Goal: Task Accomplishment & Management: Manage account settings

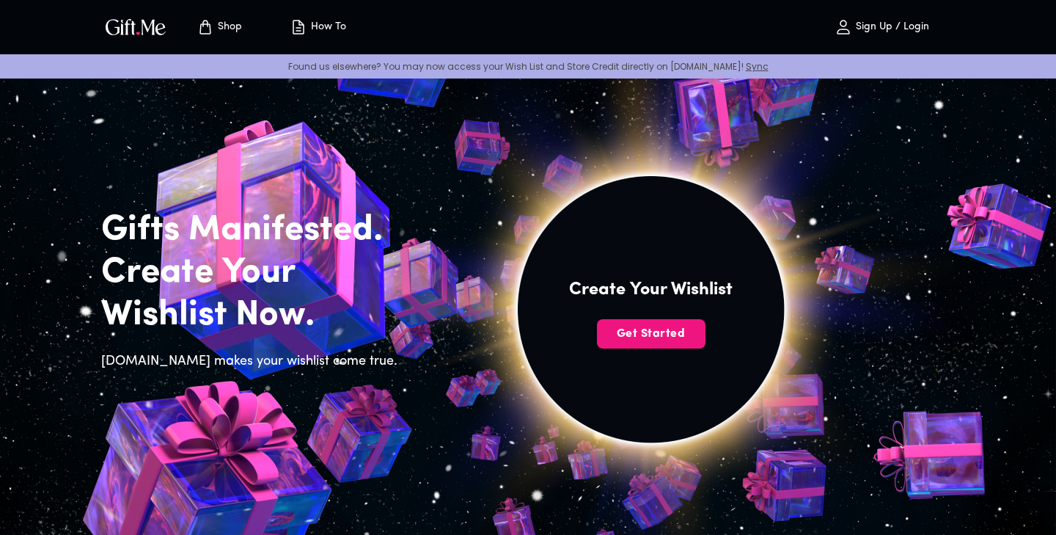
click at [872, 26] on p "Sign Up / Login" at bounding box center [890, 27] width 77 height 12
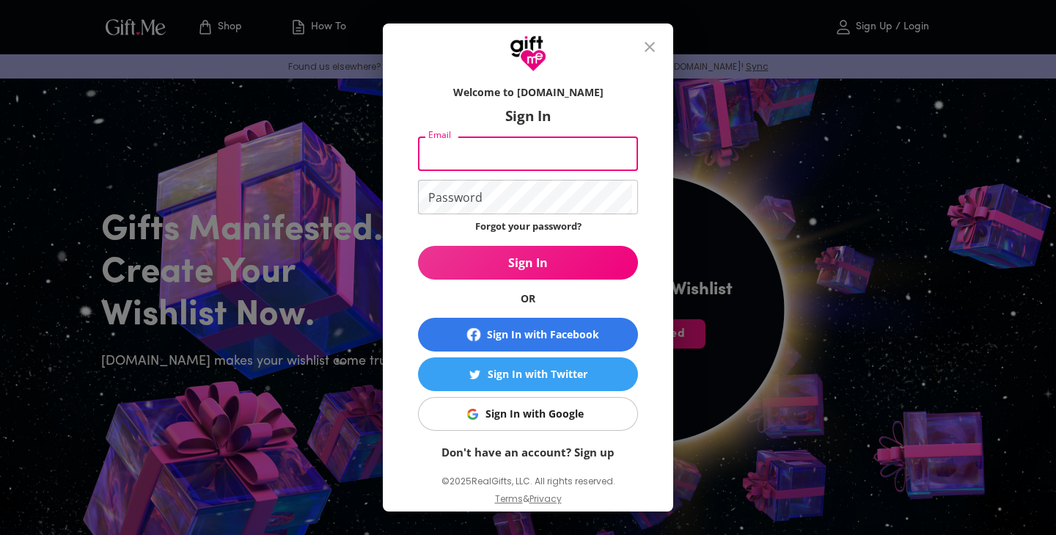
type input "Honeyyylover@gmail.com"
click at [528, 263] on button "Sign In" at bounding box center [528, 263] width 220 height 34
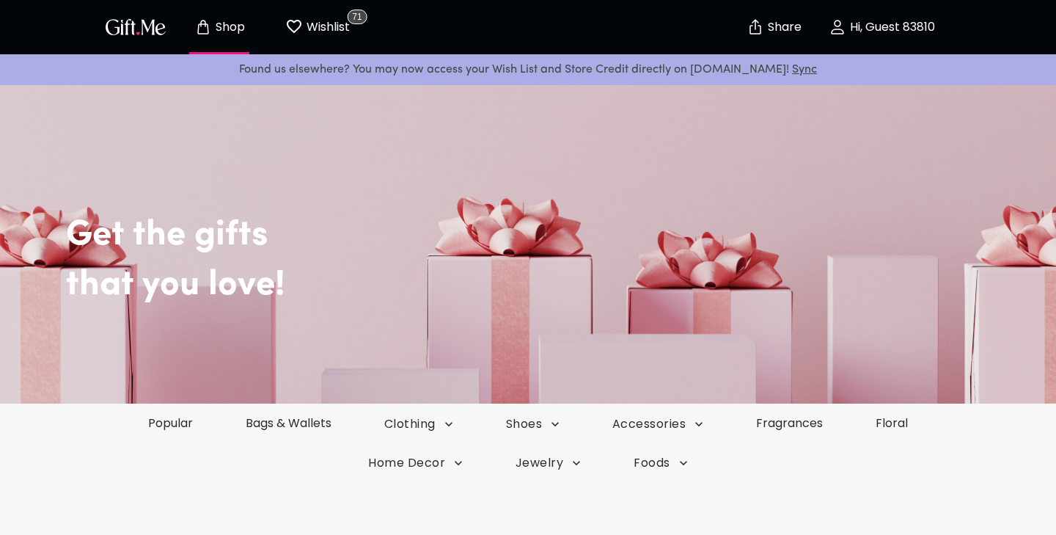
click at [326, 44] on button "Wishlist 71" at bounding box center [317, 27] width 81 height 47
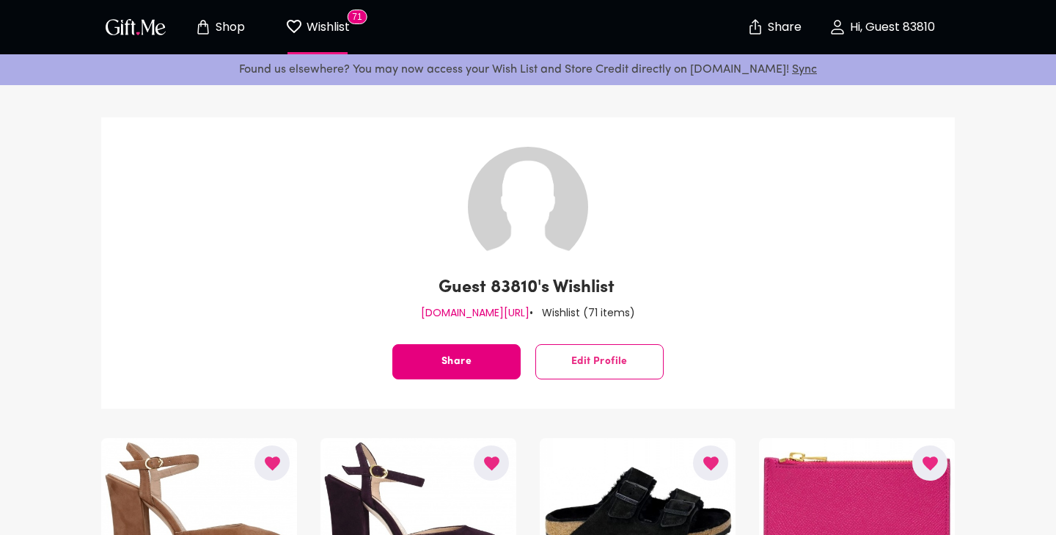
click at [854, 30] on p "Hi, Guest 83810" at bounding box center [891, 27] width 89 height 12
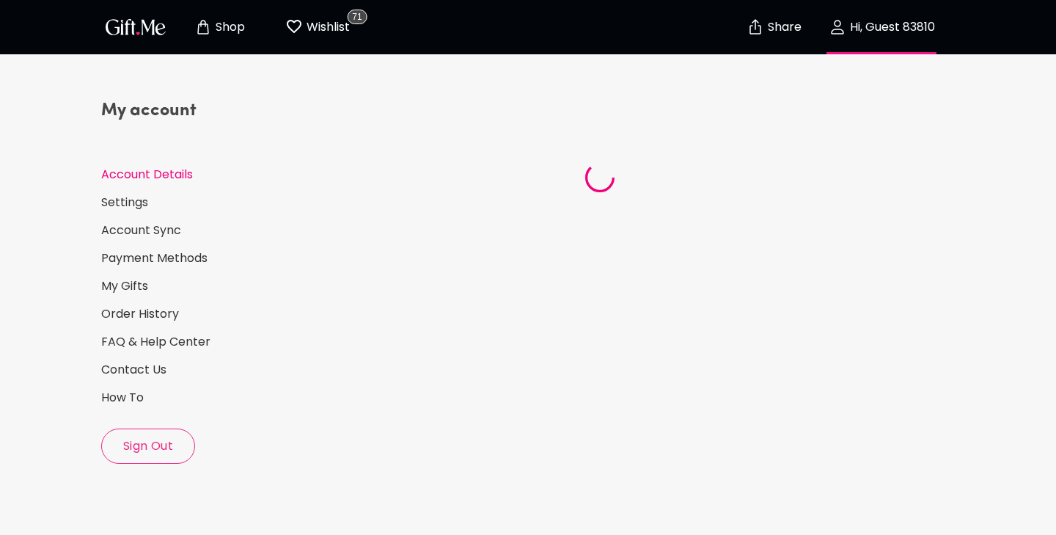
select select "US"
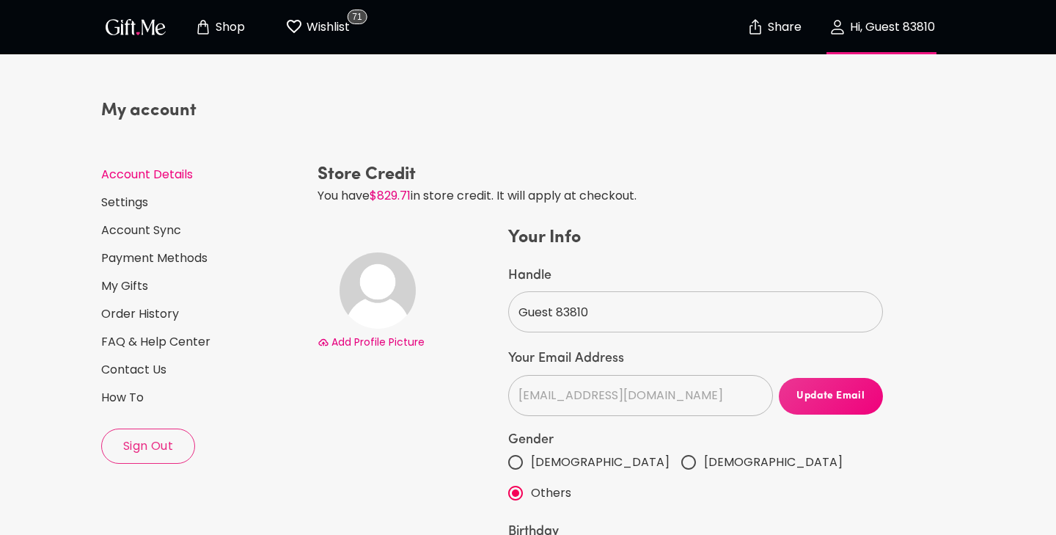
click at [324, 21] on p "Wishlist" at bounding box center [326, 27] width 47 height 19
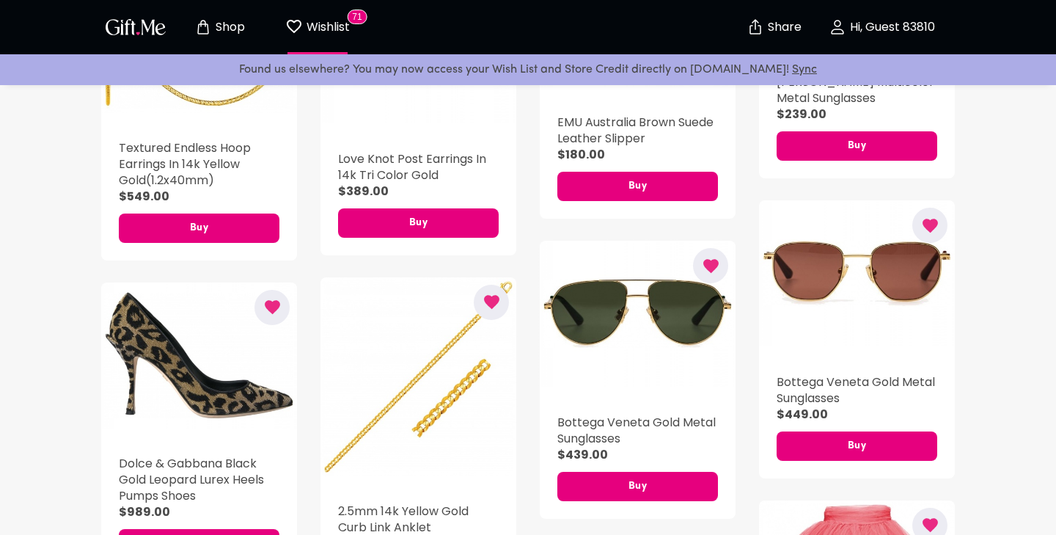
scroll to position [1451, 0]
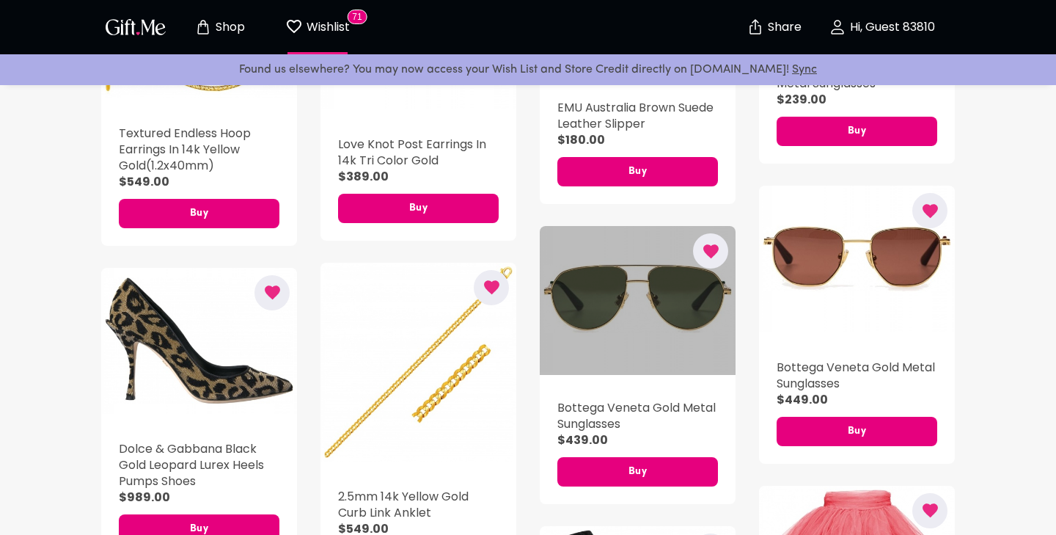
click at [637, 275] on div "button" at bounding box center [638, 300] width 196 height 148
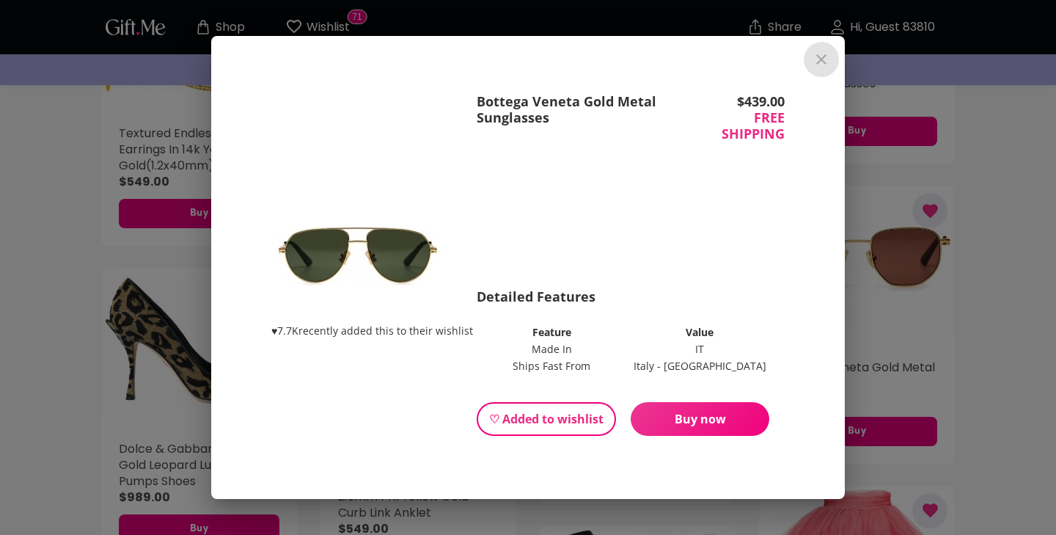
click at [820, 61] on icon "close" at bounding box center [822, 59] width 10 height 10
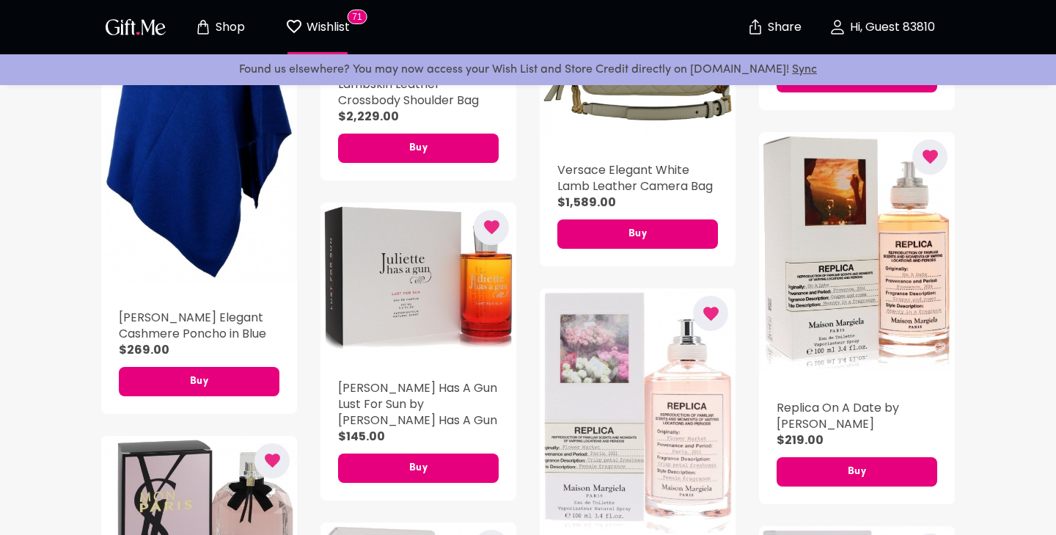
scroll to position [3142, 0]
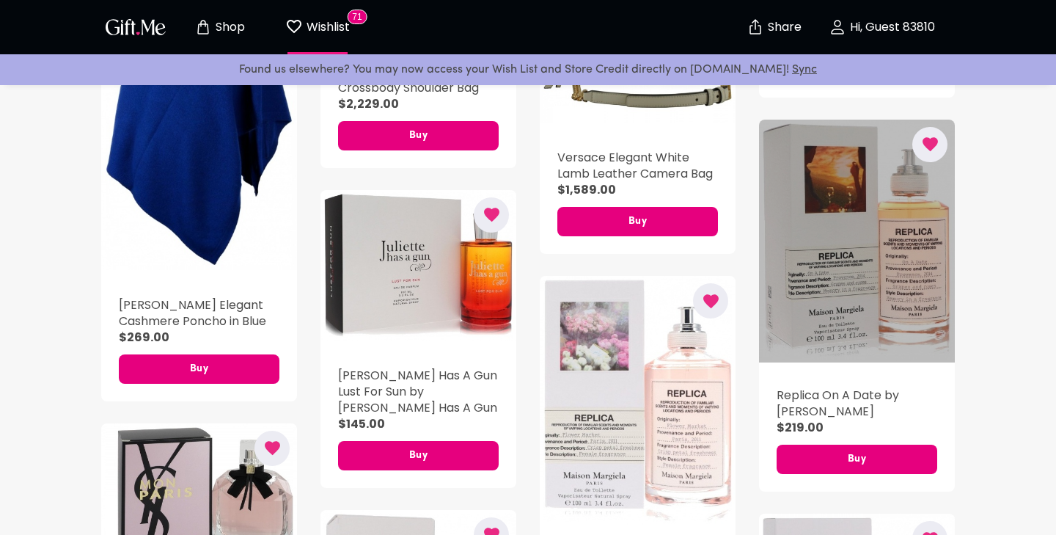
click at [880, 262] on div "button" at bounding box center [857, 241] width 196 height 243
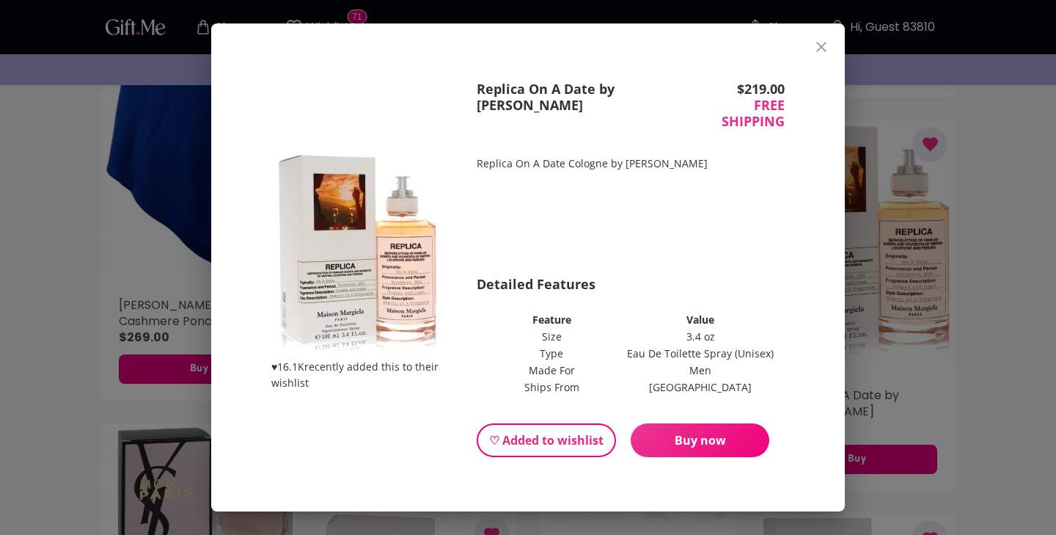
click at [388, 282] on img at bounding box center [357, 252] width 173 height 211
click at [816, 48] on icon "close" at bounding box center [822, 47] width 18 height 18
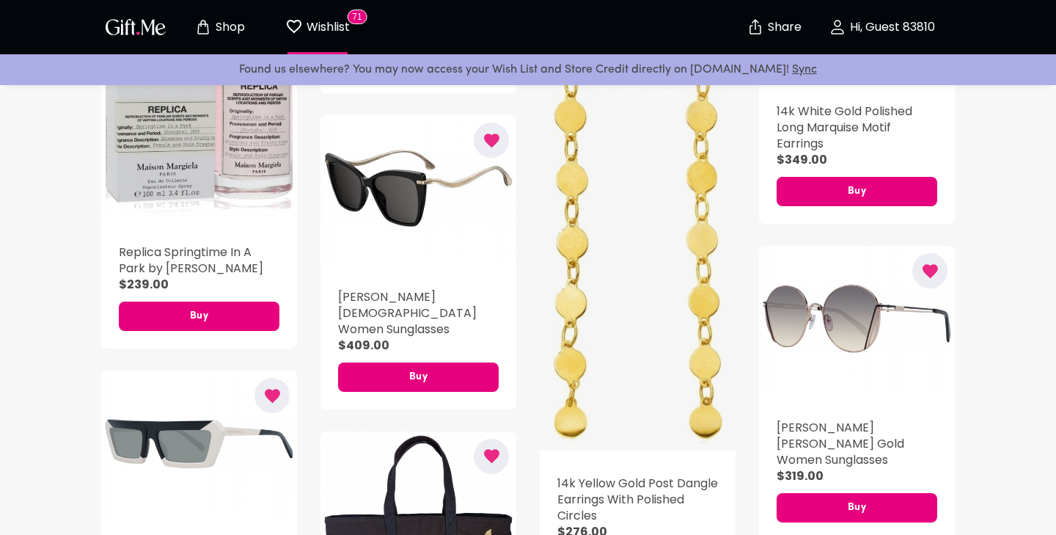
scroll to position [4218, 0]
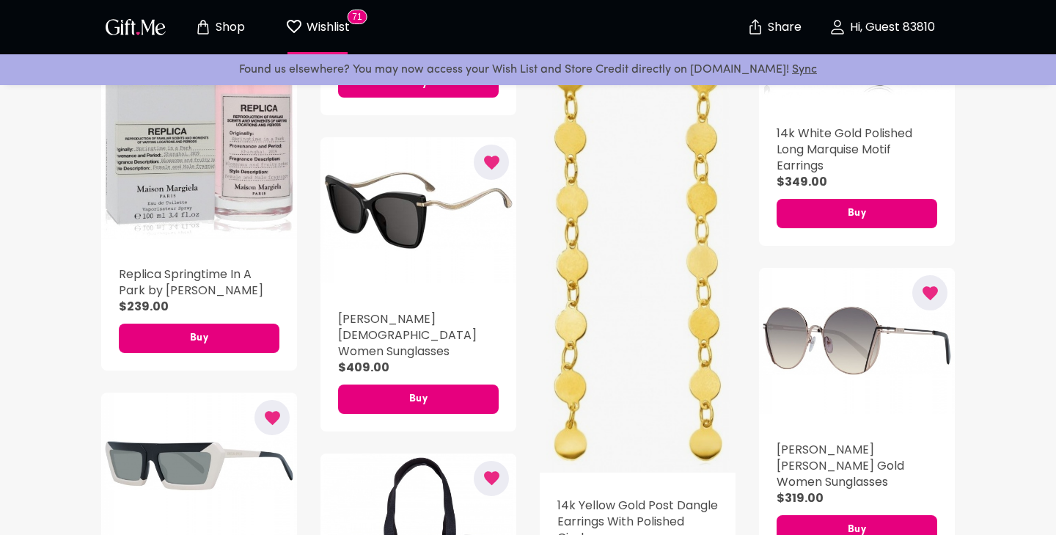
click at [673, 285] on div "button" at bounding box center [638, 237] width 196 height 472
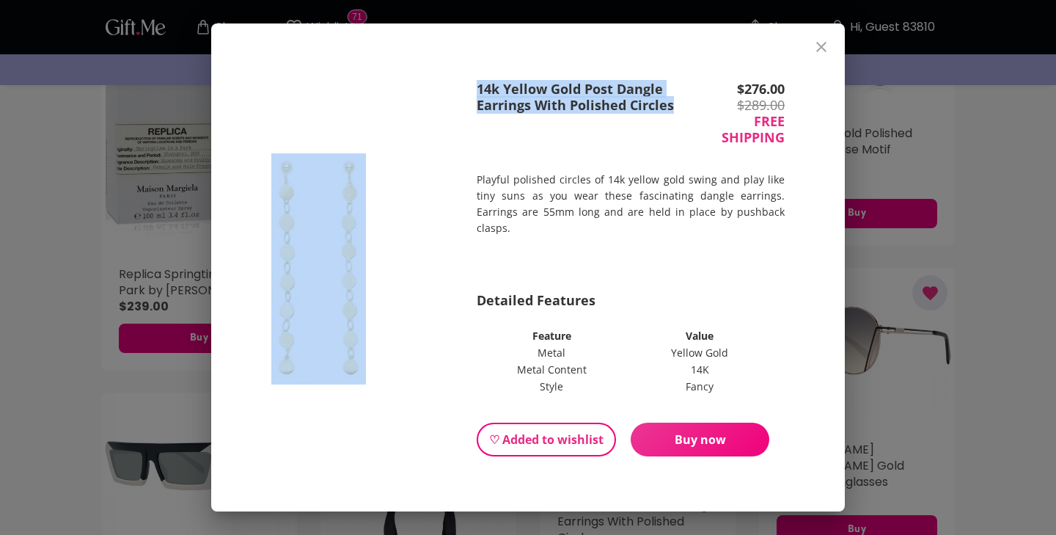
drag, startPoint x: 673, startPoint y: 107, endPoint x: 472, endPoint y: 88, distance: 201.9
click at [472, 88] on div "14k Yellow Gold Post Dangle Earrings With Polished Circles $ 276.00 $ 289.00 FR…" at bounding box center [528, 268] width 587 height 478
copy div "14k Yellow Gold Post Dangle Earrings With Polished Circles"
click at [823, 51] on icon "close" at bounding box center [822, 47] width 18 height 18
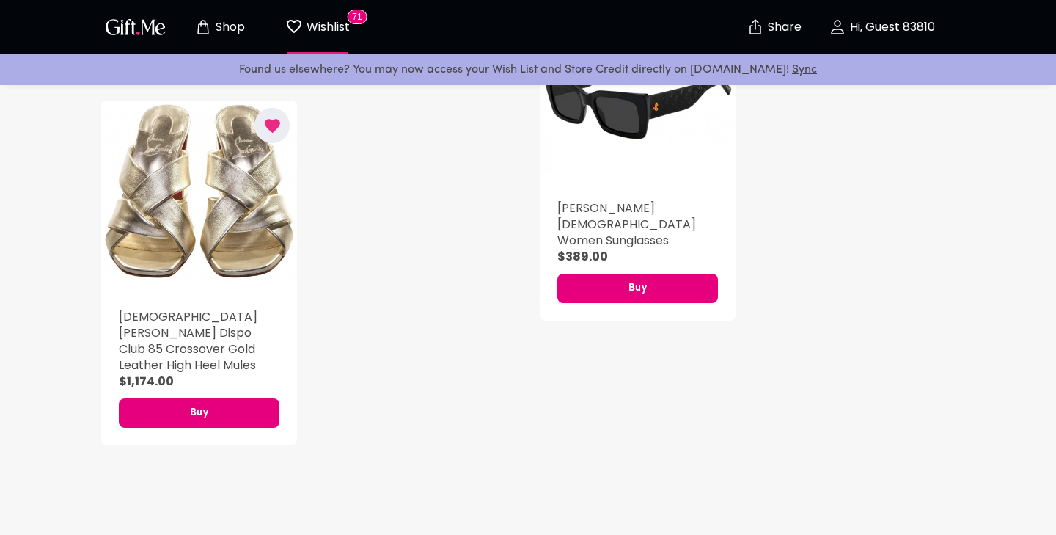
scroll to position [6423, 0]
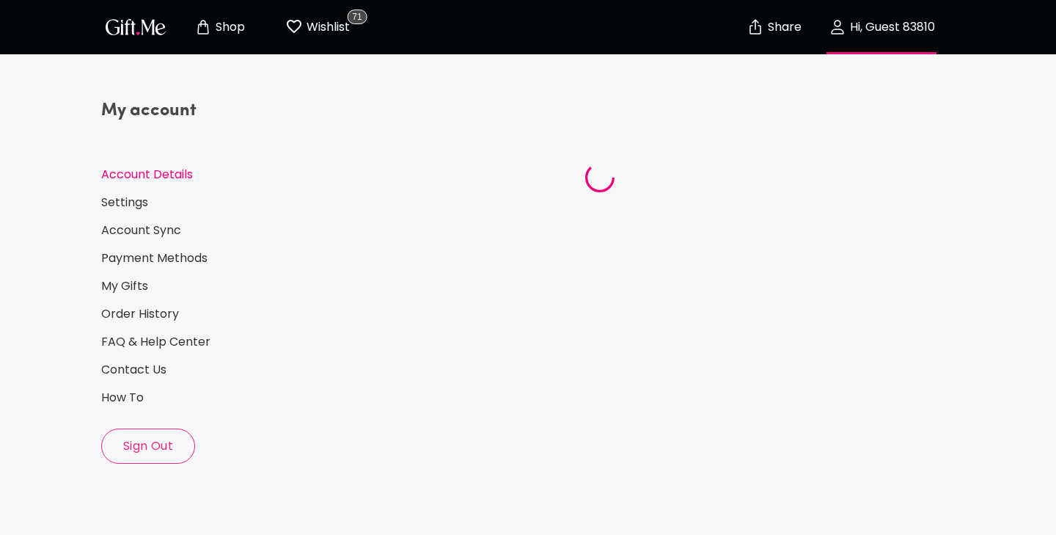
select select "US"
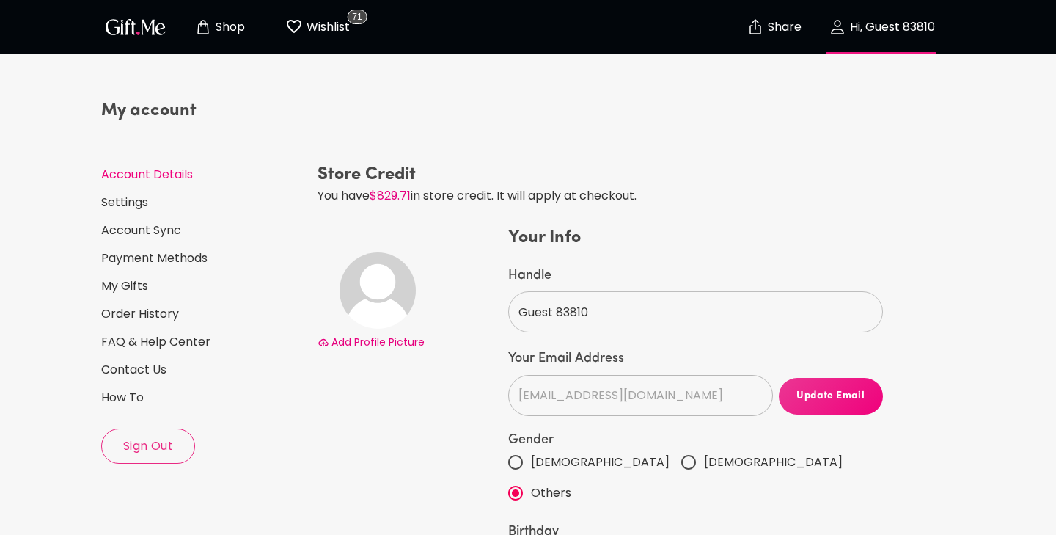
click at [233, 23] on p "Shop" at bounding box center [228, 27] width 33 height 12
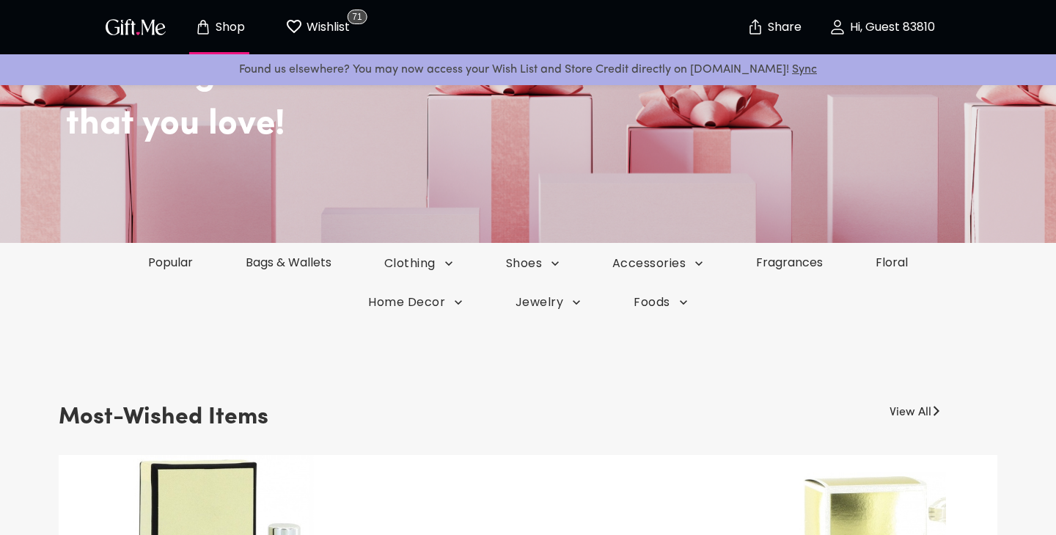
scroll to position [165, 0]
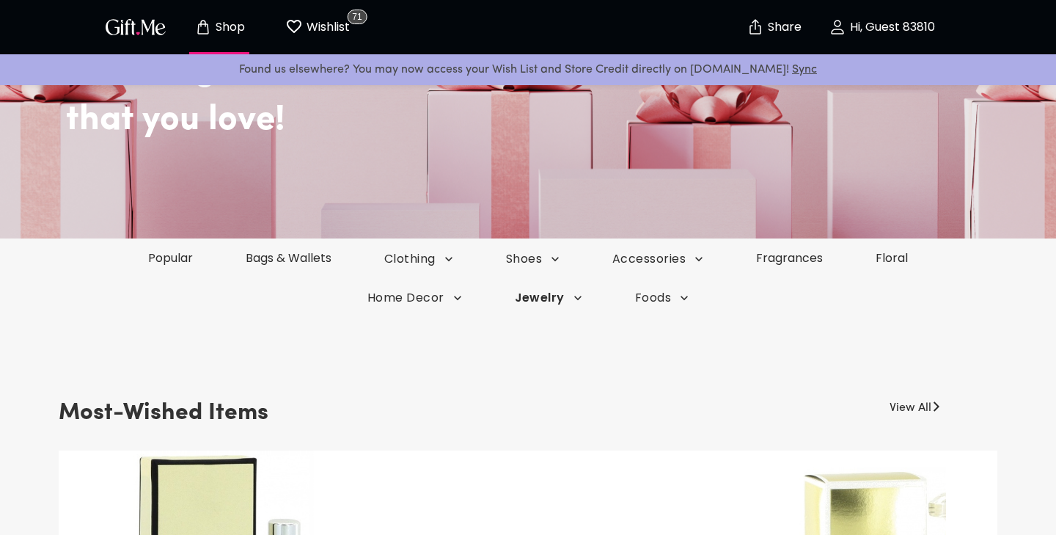
click at [453, 267] on span "Jewelry" at bounding box center [418, 259] width 69 height 16
click at [167, 253] on div at bounding box center [528, 267] width 1056 height 535
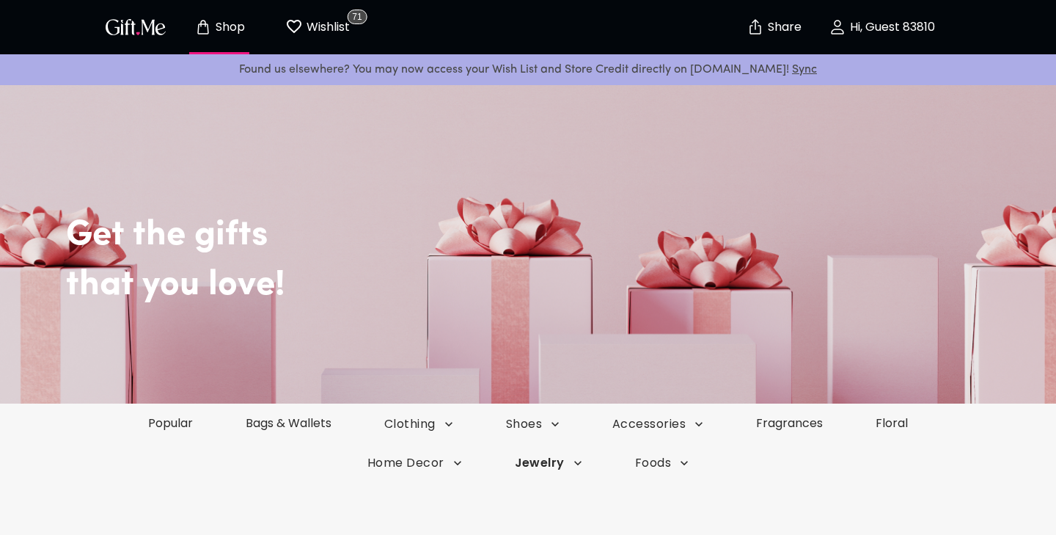
scroll to position [0, 0]
click at [172, 418] on link "Popular" at bounding box center [171, 422] width 100 height 17
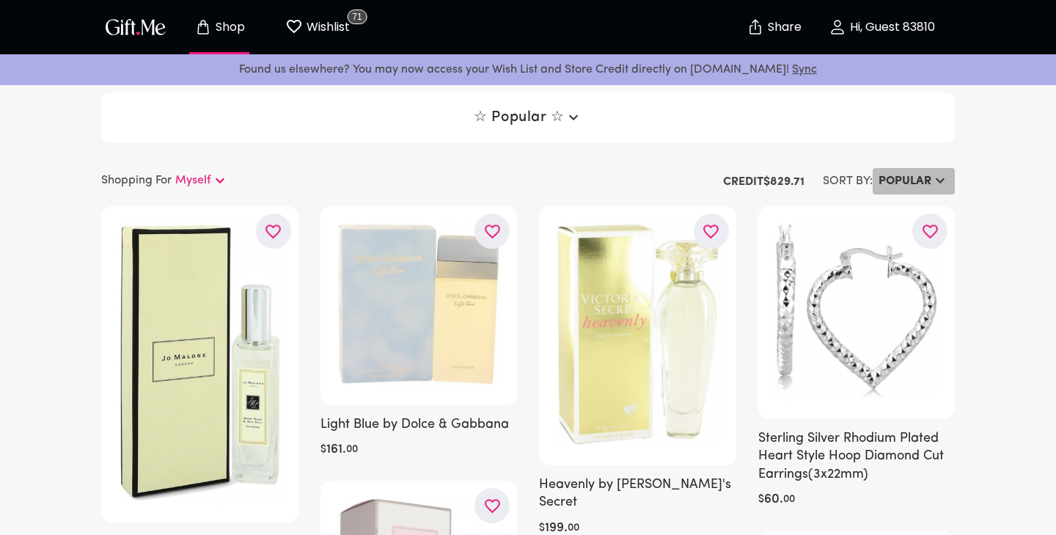
click at [904, 181] on h6 "Popular" at bounding box center [905, 181] width 53 height 18
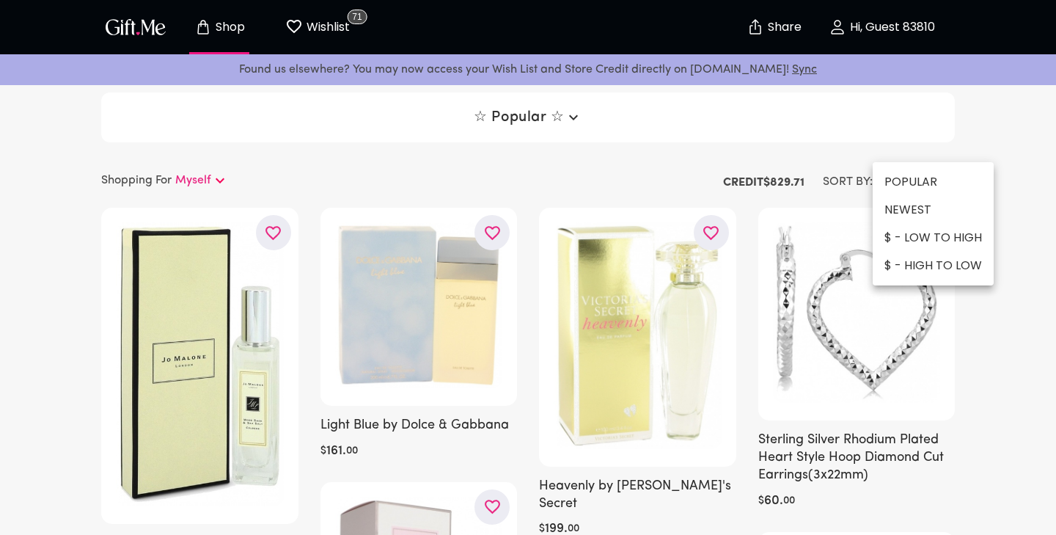
click at [907, 214] on li "NEWEST" at bounding box center [933, 210] width 121 height 28
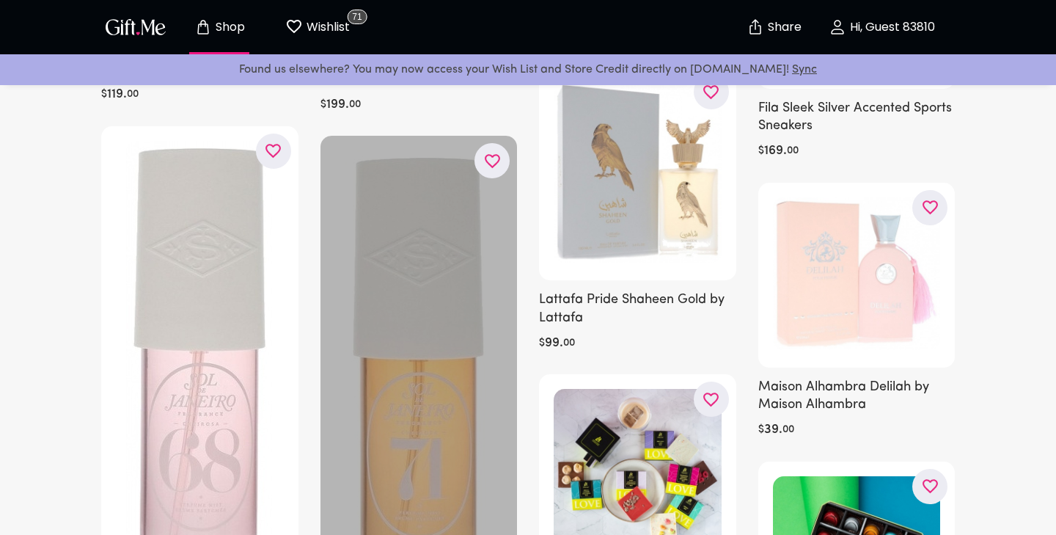
scroll to position [2658, 0]
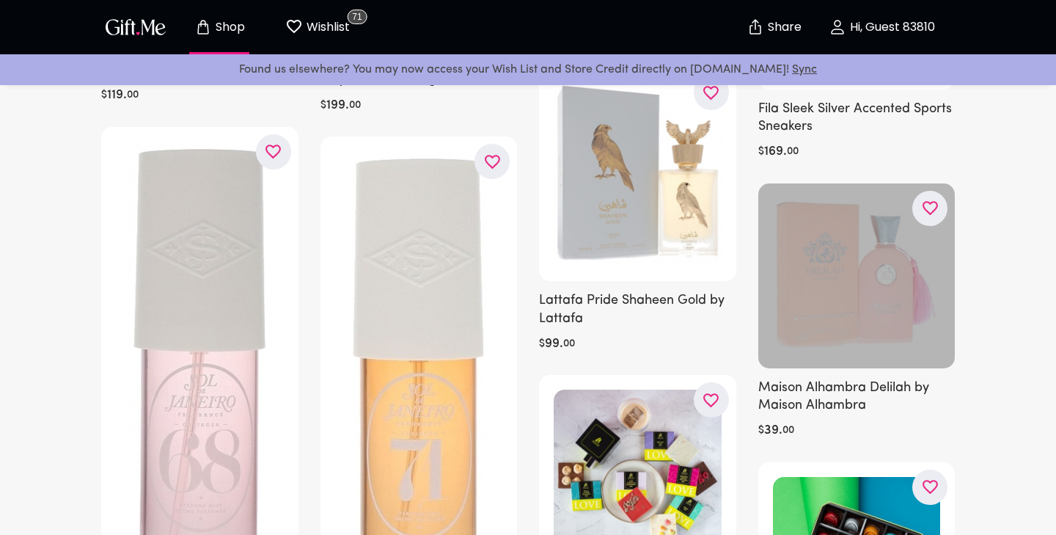
click at [885, 269] on div at bounding box center [857, 275] width 197 height 185
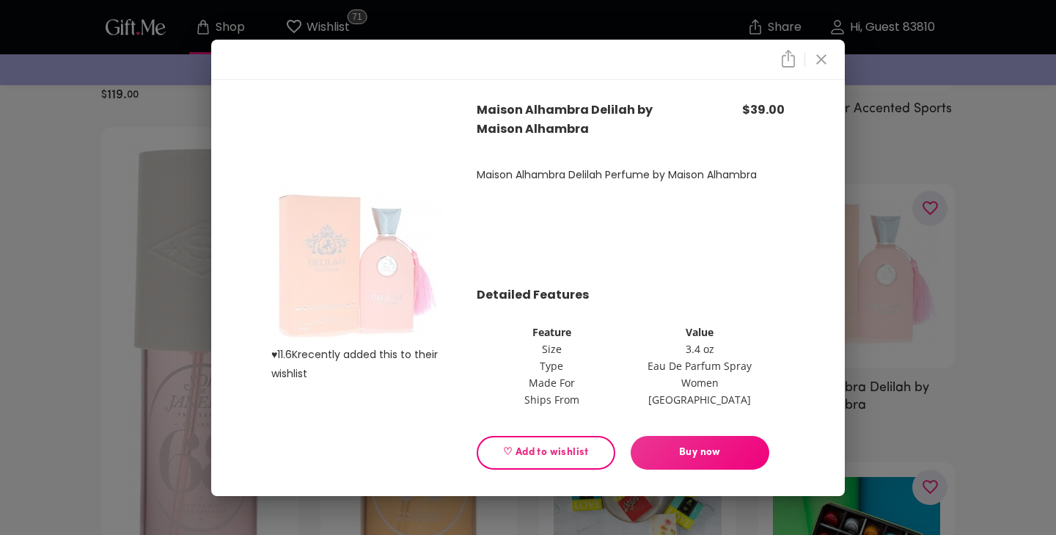
click at [828, 48] on div at bounding box center [528, 60] width 634 height 40
click at [824, 58] on icon "close" at bounding box center [822, 60] width 18 height 18
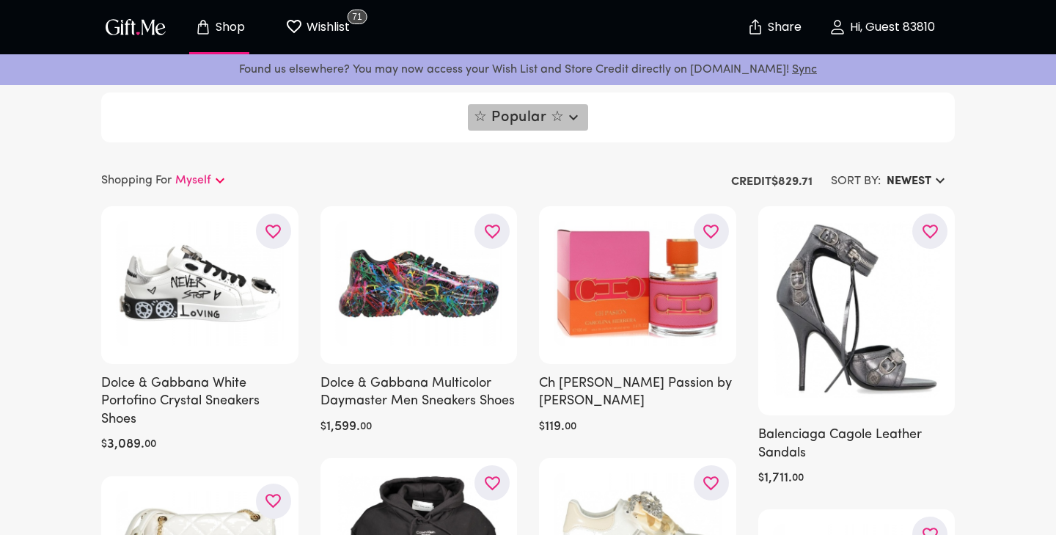
click at [555, 122] on span "☆ Popular ☆" at bounding box center [528, 118] width 108 height 18
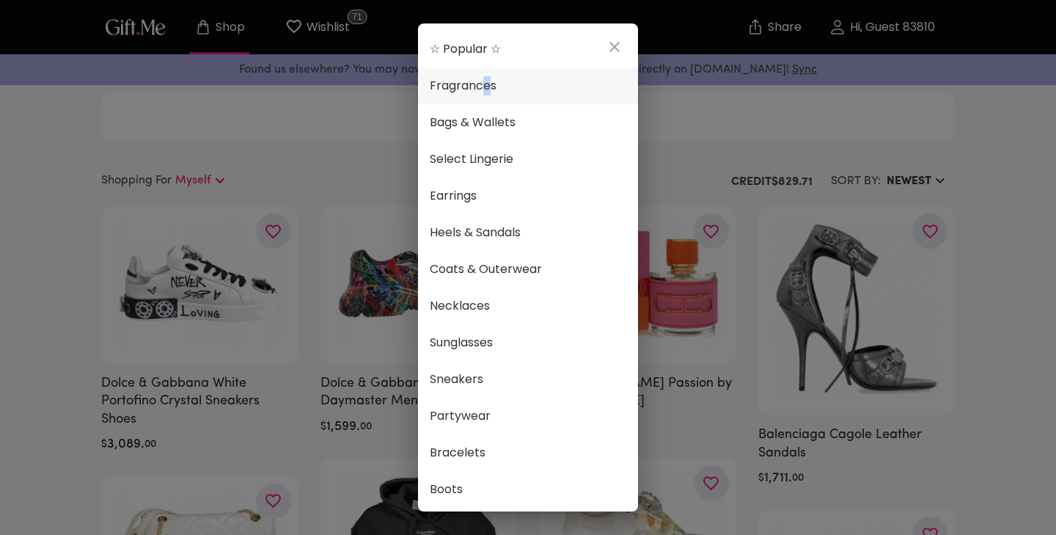
click at [487, 92] on span "Fragrances" at bounding box center [528, 85] width 197 height 19
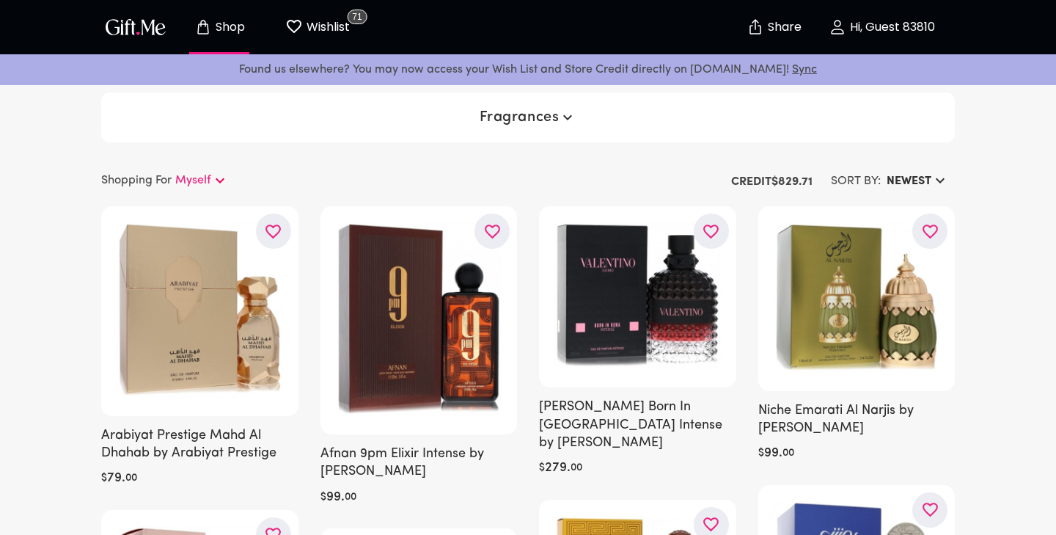
click at [544, 120] on span "Fragrances" at bounding box center [529, 118] width 98 height 18
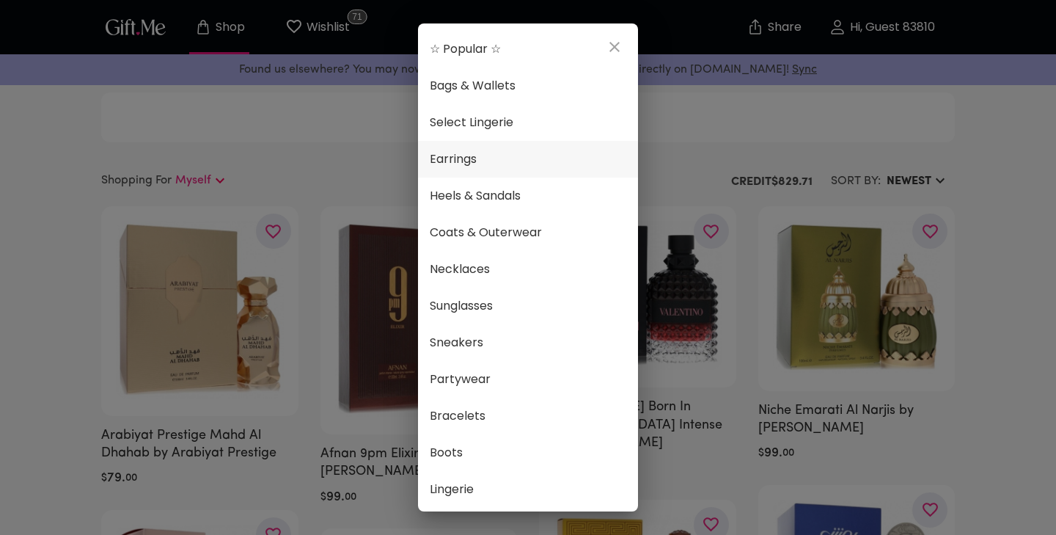
click at [526, 156] on span "Earrings" at bounding box center [528, 159] width 197 height 19
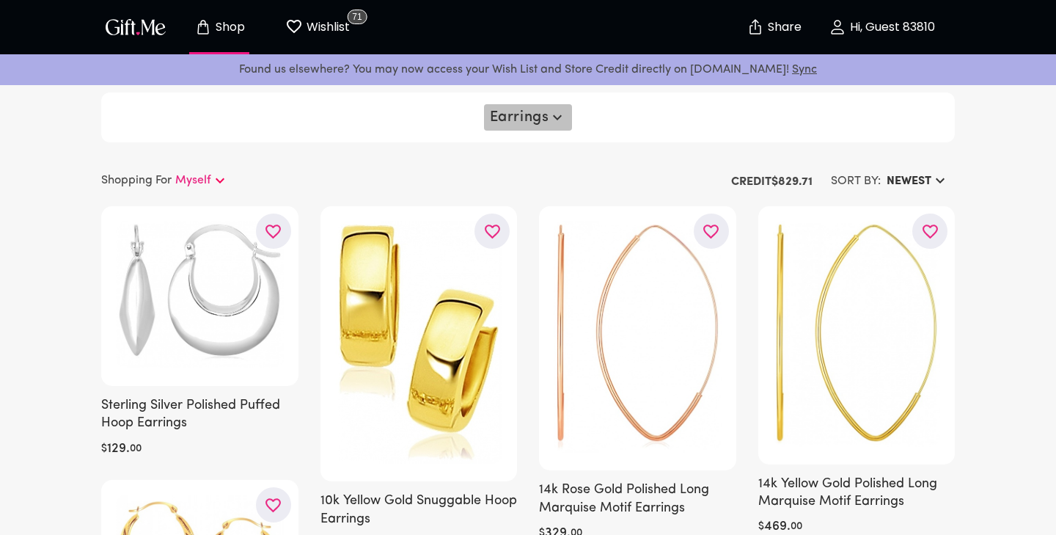
click at [513, 109] on span "Earrings" at bounding box center [528, 118] width 77 height 18
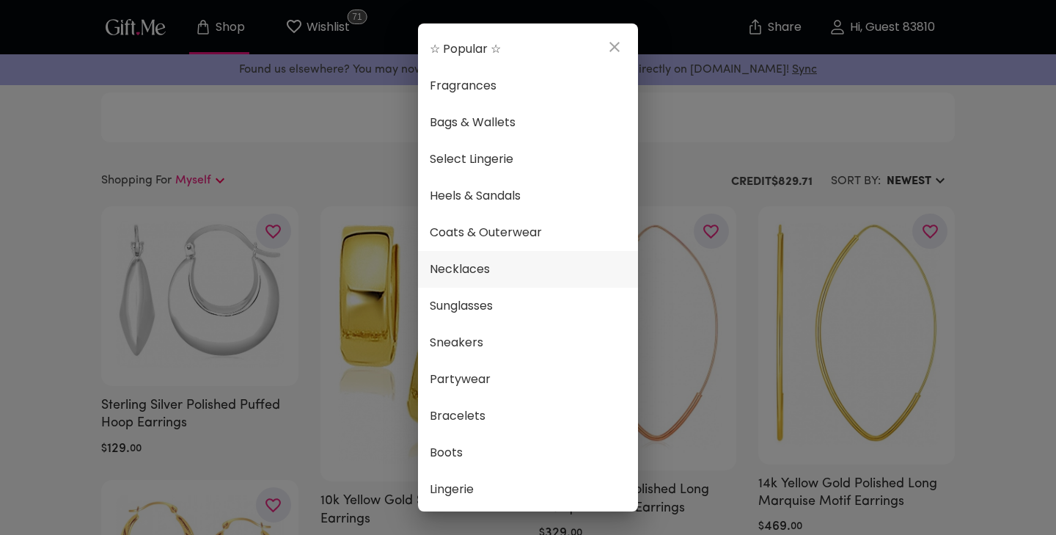
click at [499, 257] on li "Necklaces" at bounding box center [528, 269] width 220 height 37
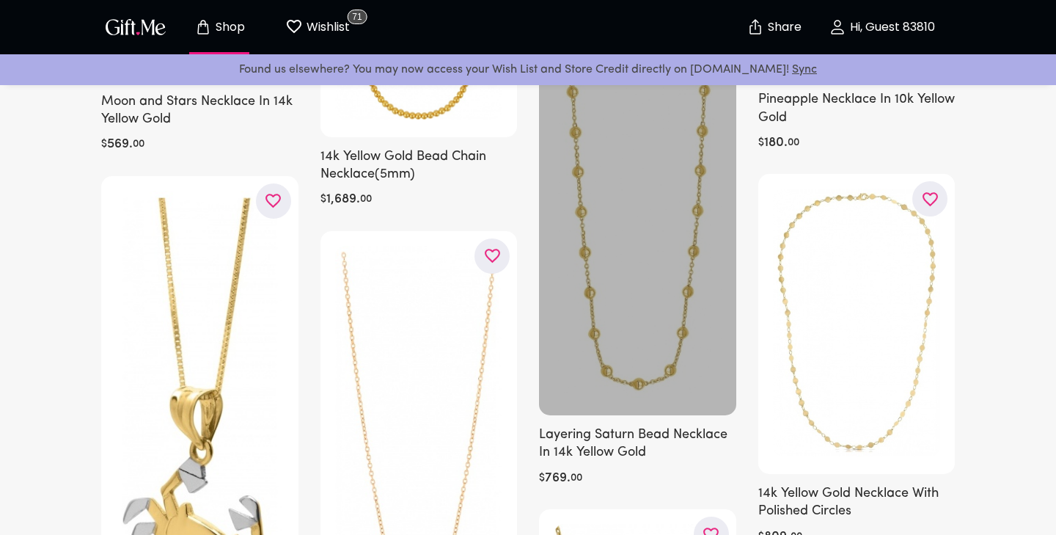
scroll to position [582, 0]
click at [654, 325] on div at bounding box center [637, 190] width 197 height 450
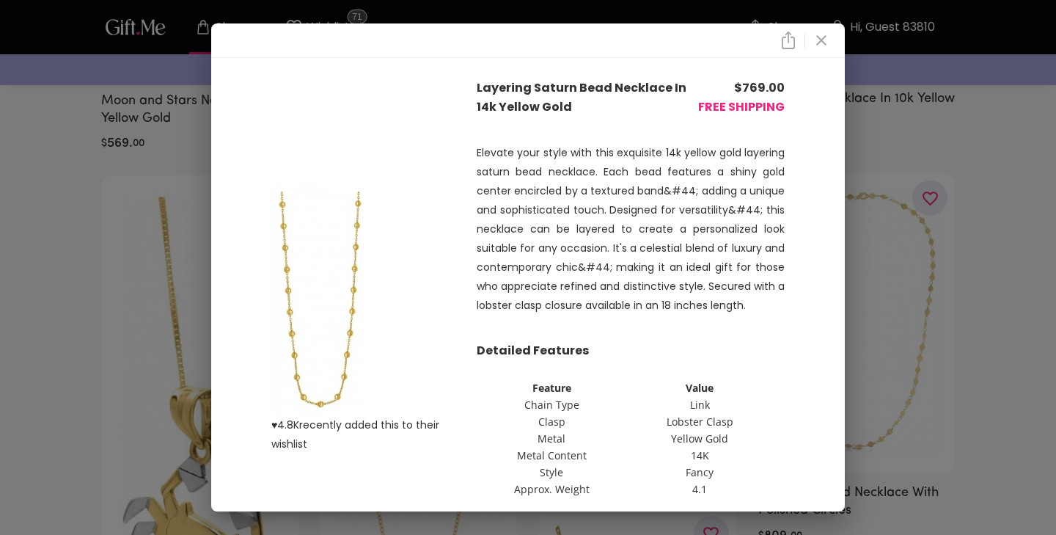
click at [329, 361] on img at bounding box center [320, 299] width 98 height 231
drag, startPoint x: 573, startPoint y: 106, endPoint x: 478, endPoint y: 81, distance: 98.6
click at [478, 81] on p "Layering Saturn Bead Necklace In 14k Yellow Gold" at bounding box center [585, 97] width 216 height 38
copy p "Layering Saturn Bead Necklace In 14k Yellow Gold"
click at [960, 229] on div "♥ 4.8K recently added this to their wishlist Layering Saturn Bead Necklace In 1…" at bounding box center [528, 267] width 1056 height 535
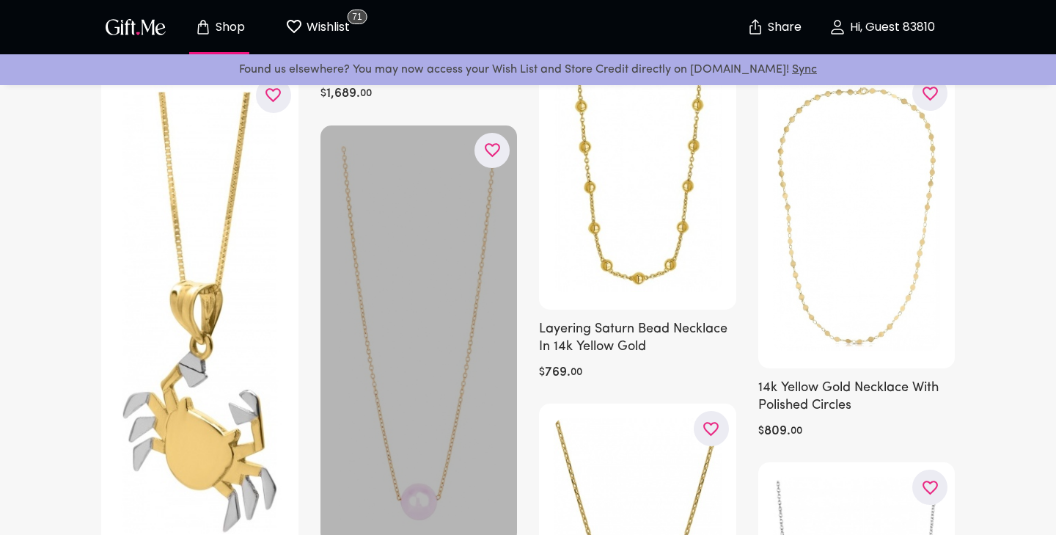
scroll to position [686, 0]
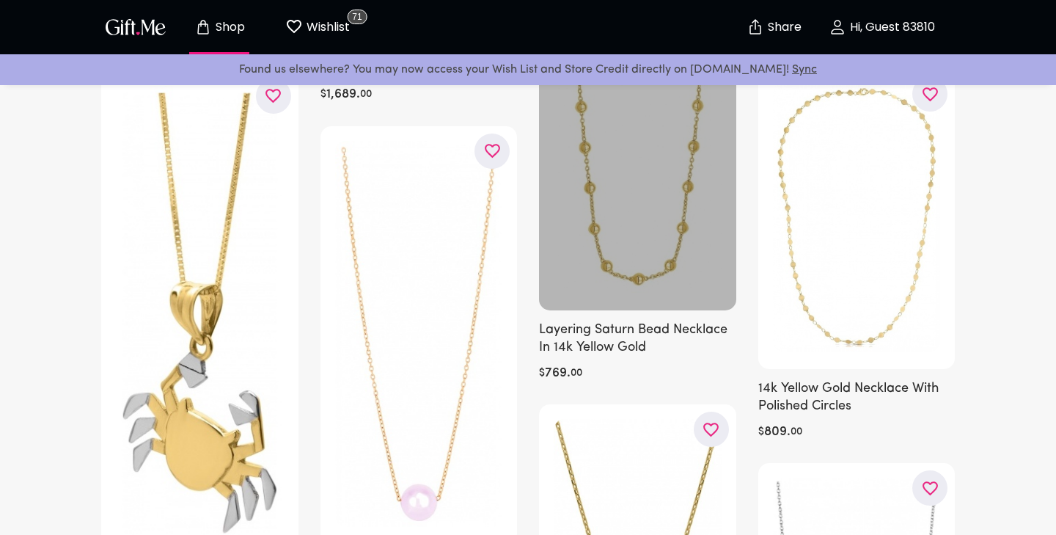
click at [693, 196] on div at bounding box center [637, 86] width 197 height 450
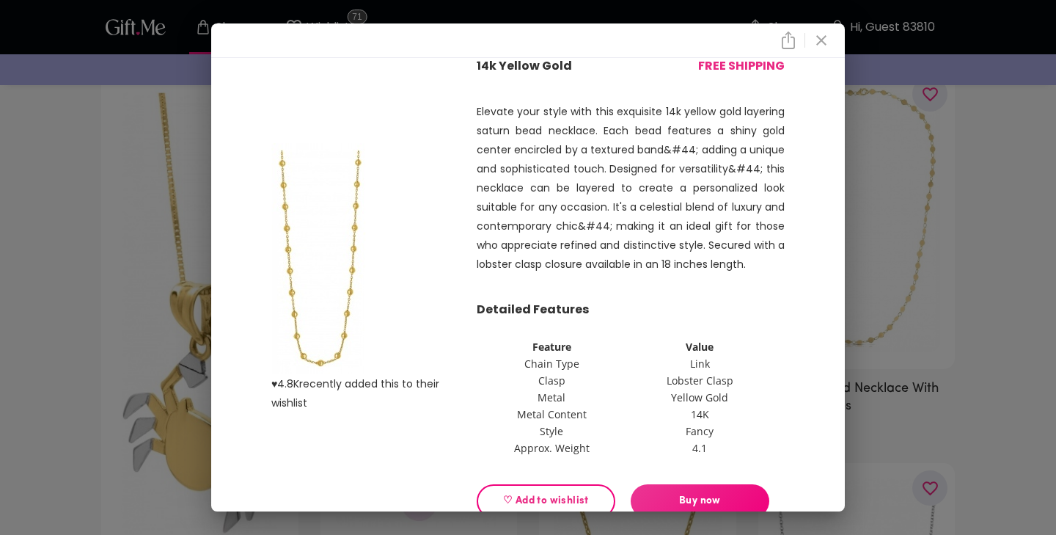
scroll to position [39, 0]
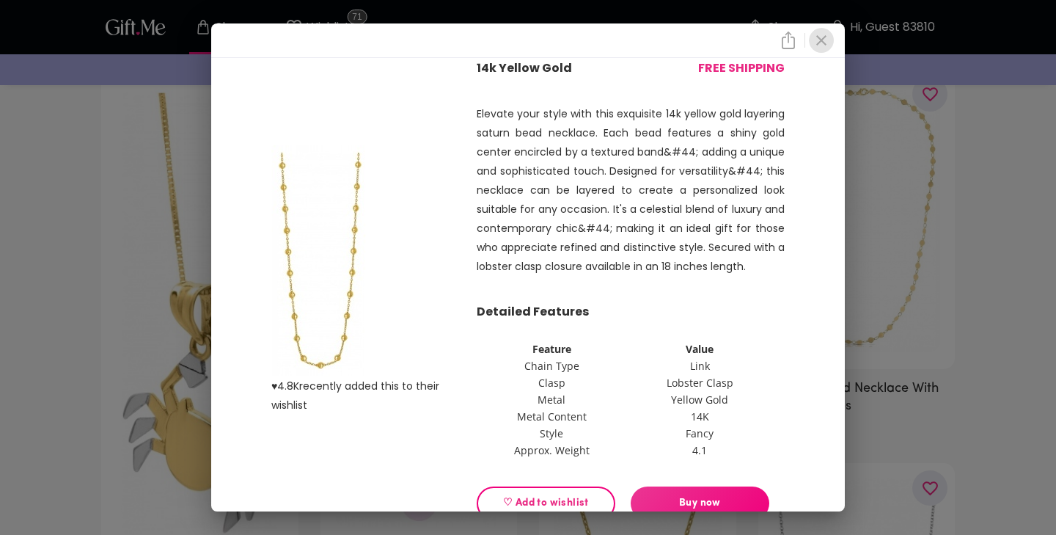
click at [825, 37] on icon "close" at bounding box center [822, 40] width 10 height 10
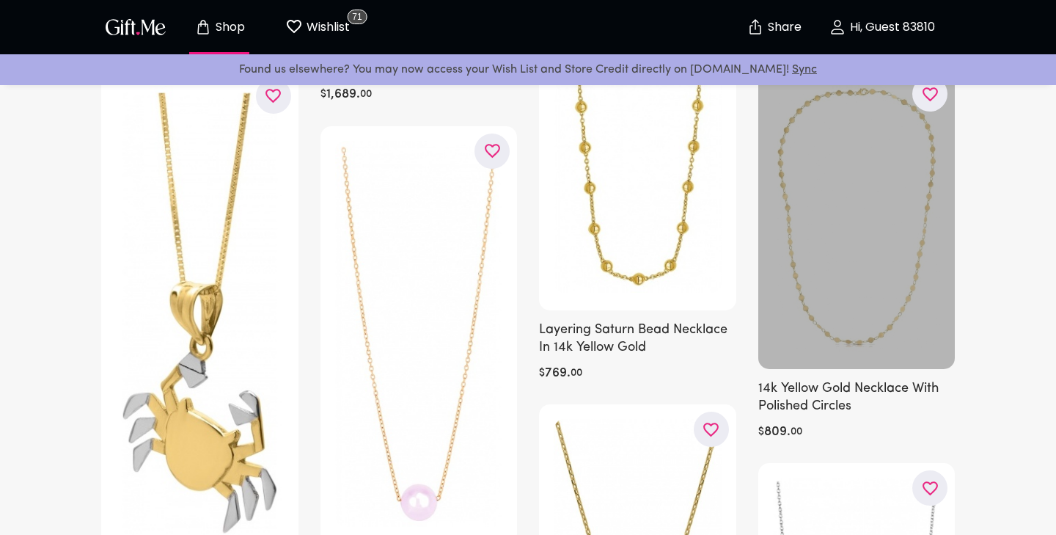
click at [872, 270] on div at bounding box center [857, 219] width 197 height 300
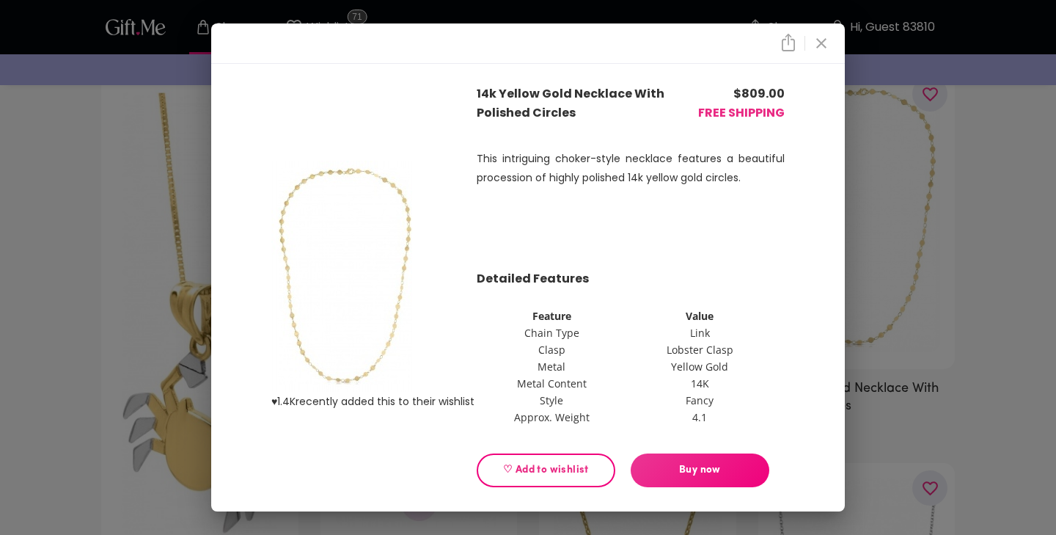
click at [343, 351] on img at bounding box center [344, 276] width 147 height 231
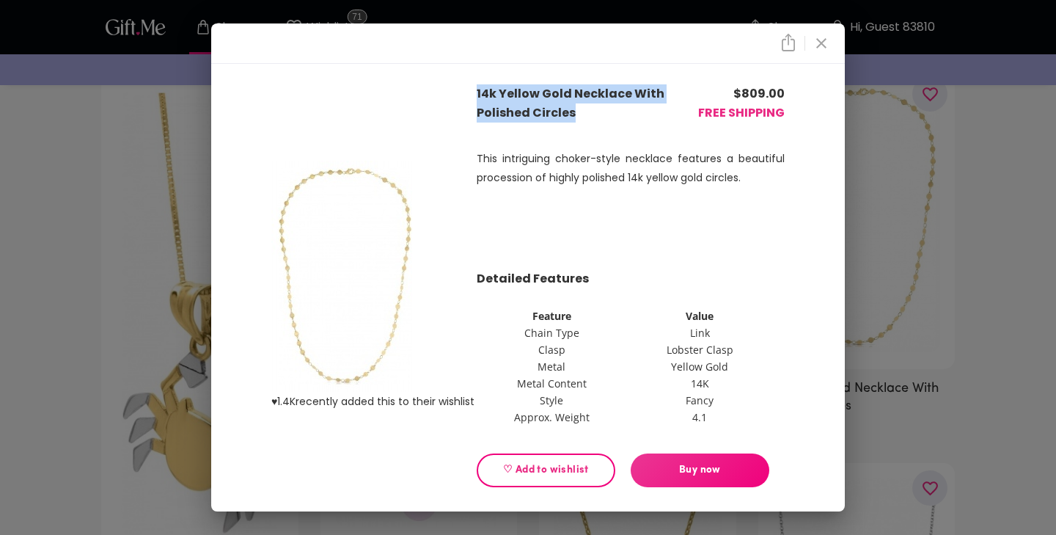
drag, startPoint x: 586, startPoint y: 109, endPoint x: 477, endPoint y: 84, distance: 112.1
click at [477, 84] on p "14k Yellow Gold Necklace With Polished Circles" at bounding box center [585, 103] width 216 height 38
copy p "14k Yellow Gold Necklace With Polished Circles"
click at [386, 275] on img at bounding box center [344, 276] width 147 height 231
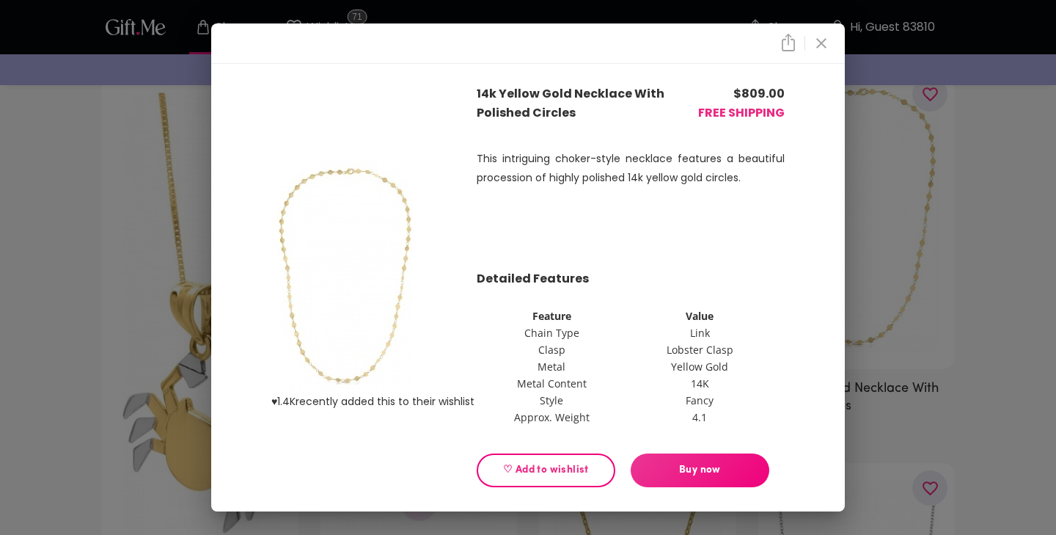
click at [813, 53] on div at bounding box center [528, 43] width 634 height 40
click at [827, 45] on icon "close" at bounding box center [822, 43] width 18 height 18
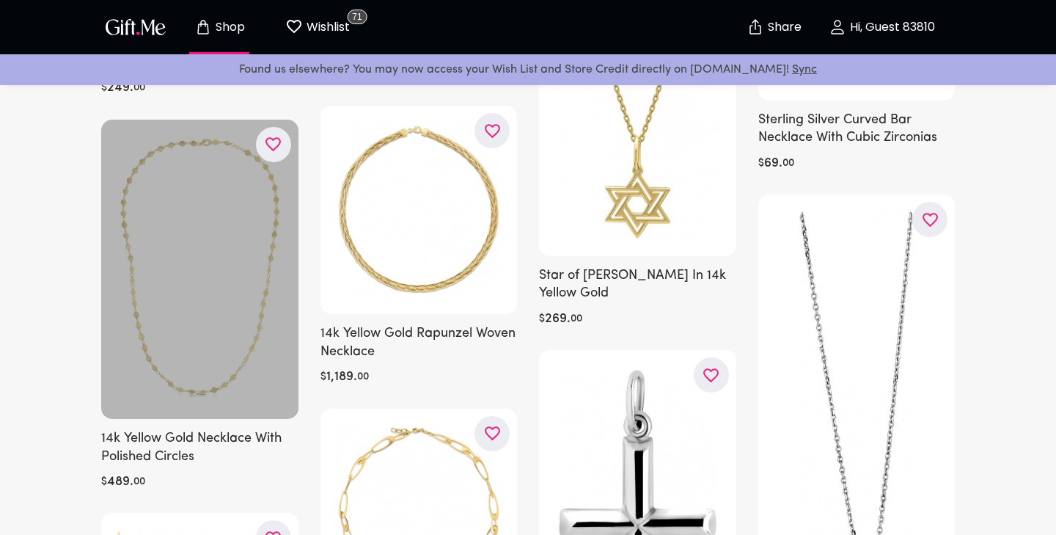
scroll to position [1229, 0]
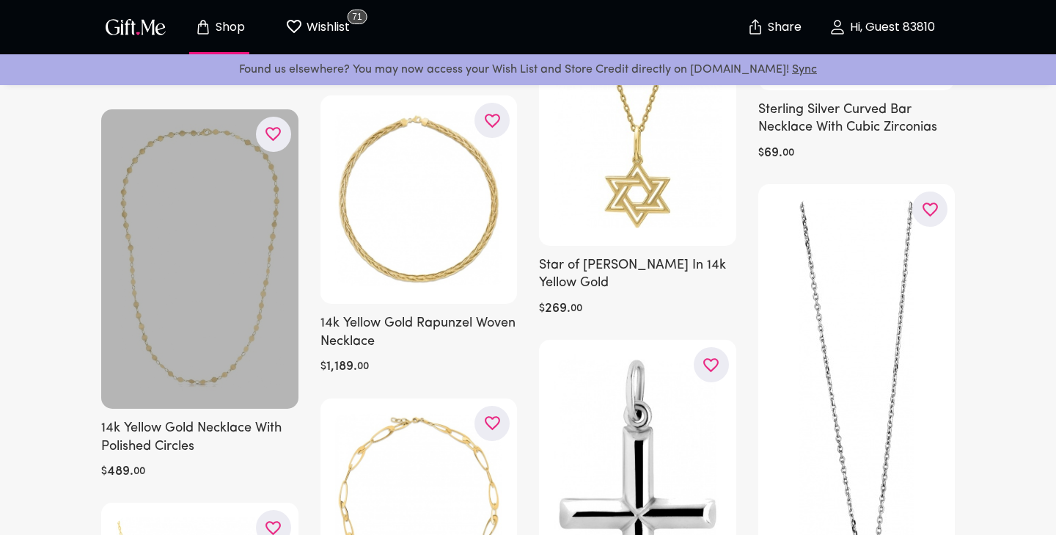
click at [196, 256] on div at bounding box center [199, 259] width 197 height 300
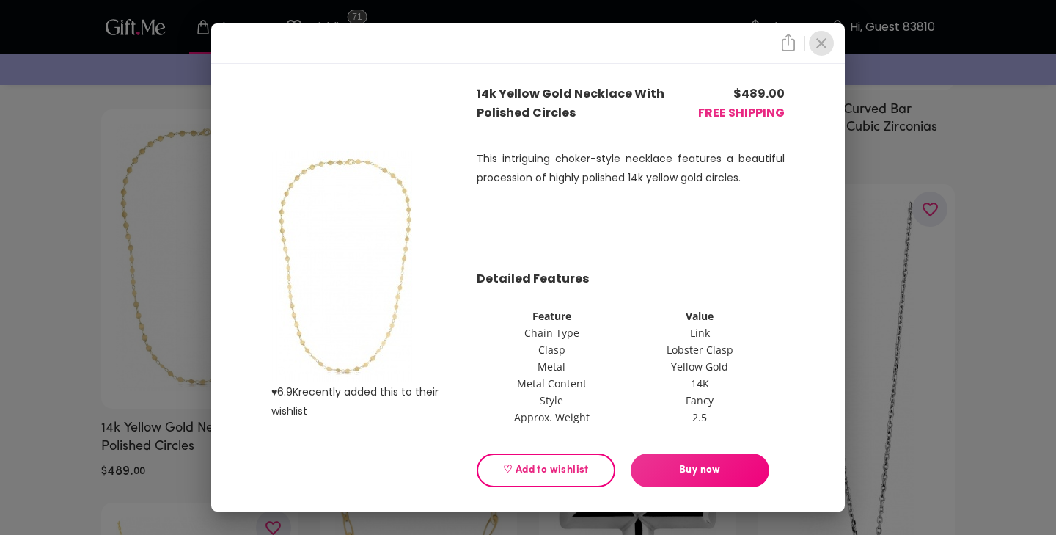
click at [822, 48] on icon "close" at bounding box center [822, 43] width 18 height 18
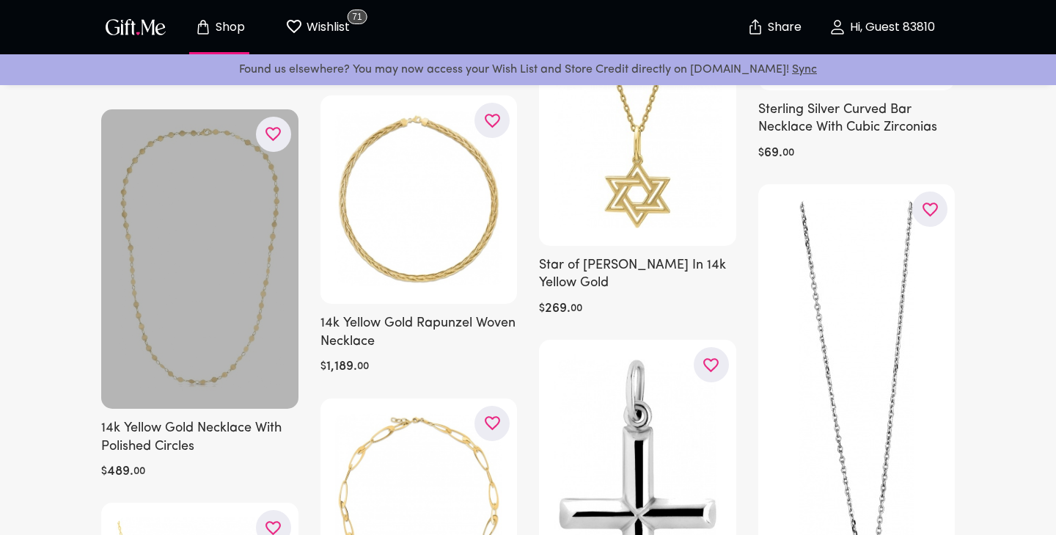
click at [188, 282] on div at bounding box center [199, 259] width 197 height 300
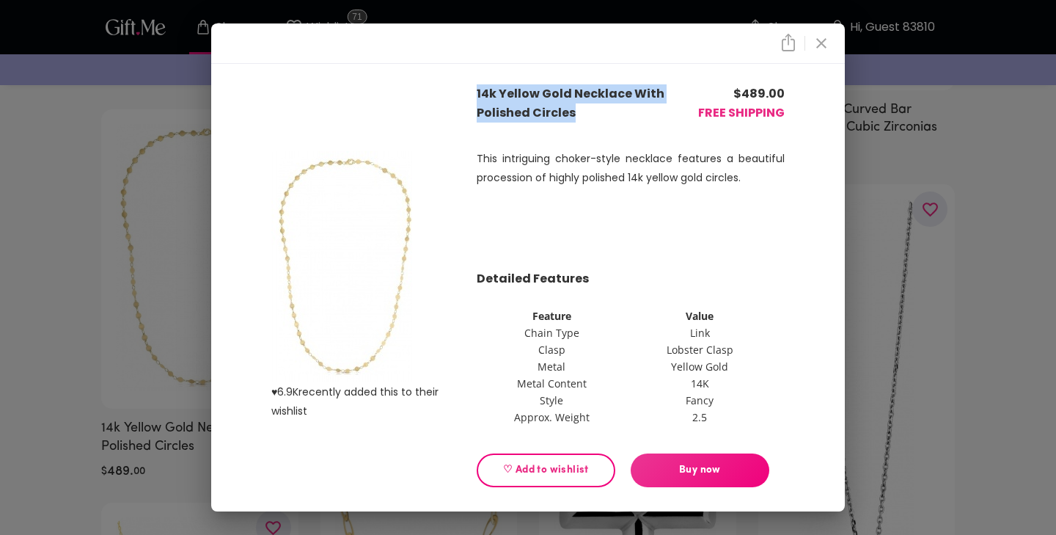
drag, startPoint x: 573, startPoint y: 114, endPoint x: 477, endPoint y: 92, distance: 98.4
click at [477, 92] on p "14k Yellow Gold Necklace With Polished Circles" at bounding box center [585, 103] width 216 height 38
copy p "14k Yellow Gold Necklace With Polished Circles"
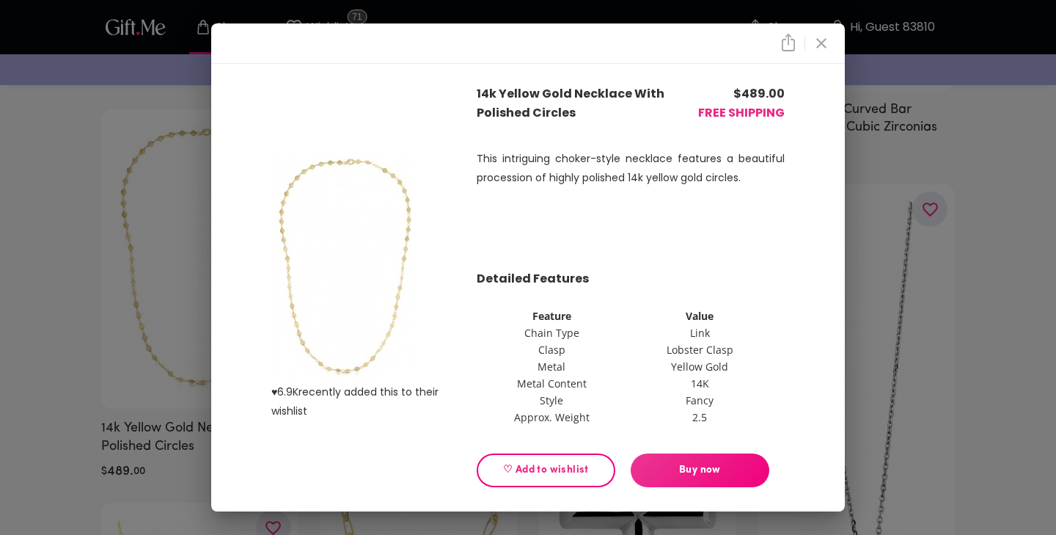
click at [972, 86] on div "♥ 6.9K recently added this to their wishlist 14k Yellow Gold Necklace With Poli…" at bounding box center [528, 267] width 1056 height 535
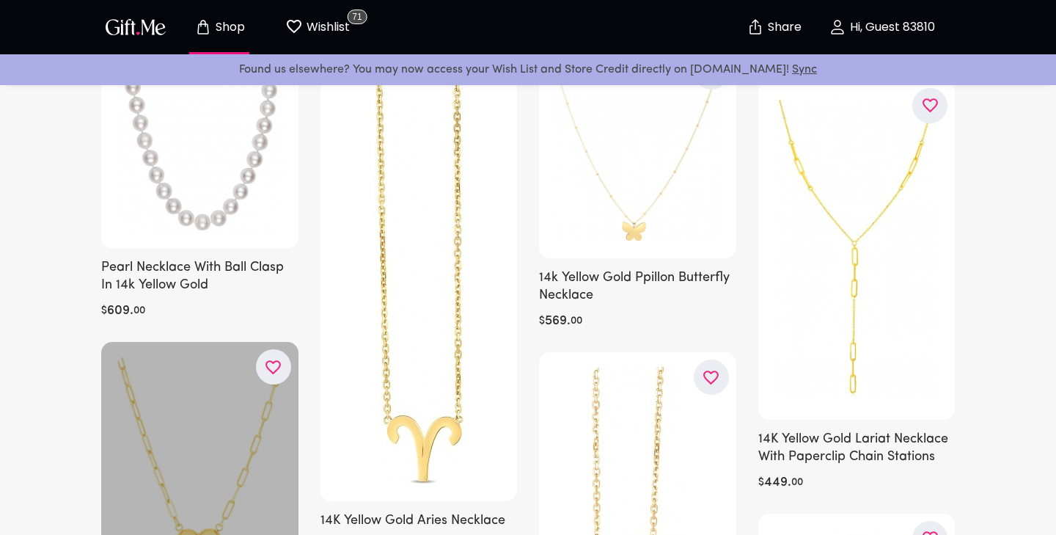
scroll to position [2917, 0]
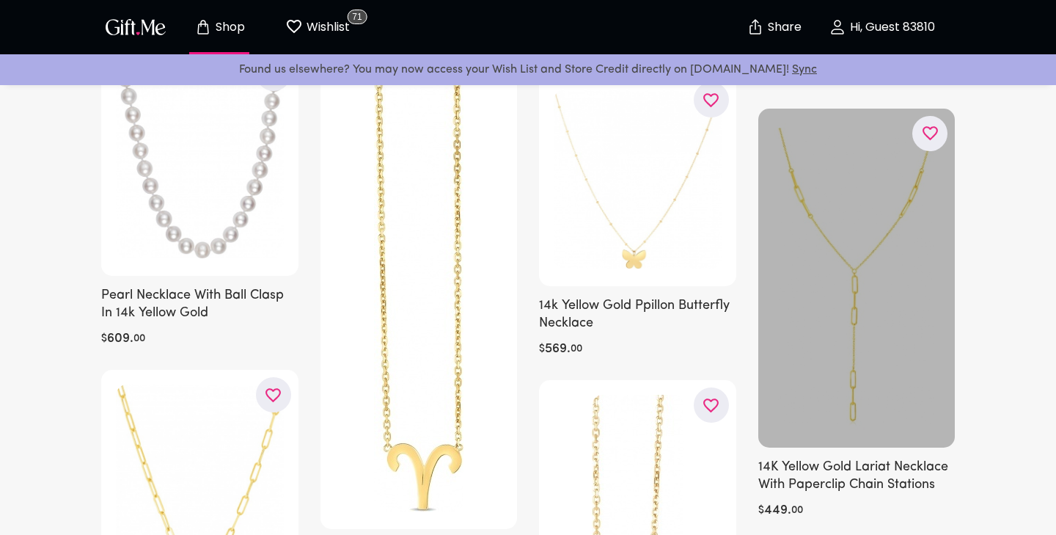
click at [903, 403] on div at bounding box center [857, 278] width 197 height 339
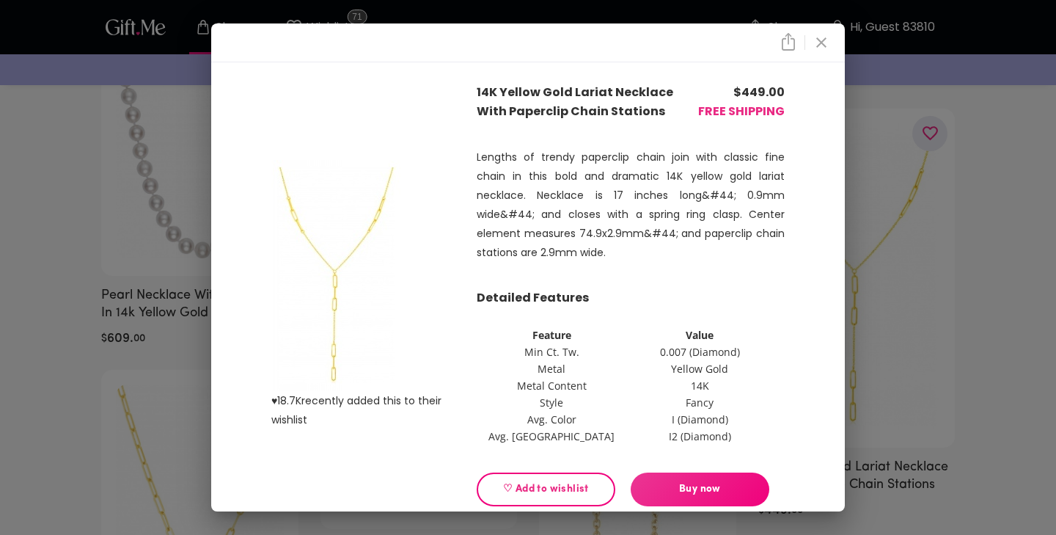
click at [552, 492] on span "♡ Add to wishlist" at bounding box center [546, 489] width 114 height 16
click at [815, 48] on icon "close" at bounding box center [822, 43] width 18 height 18
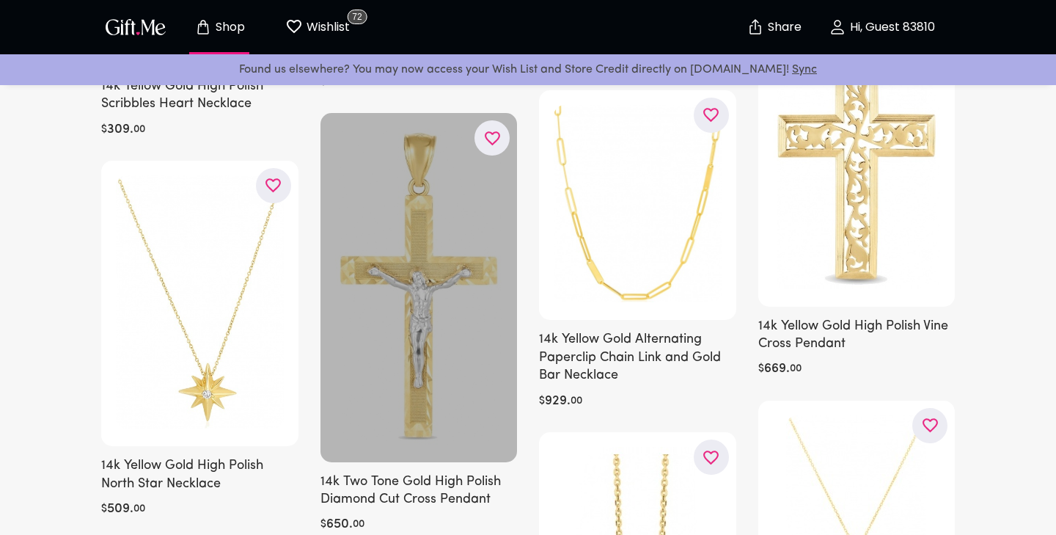
scroll to position [5368, 0]
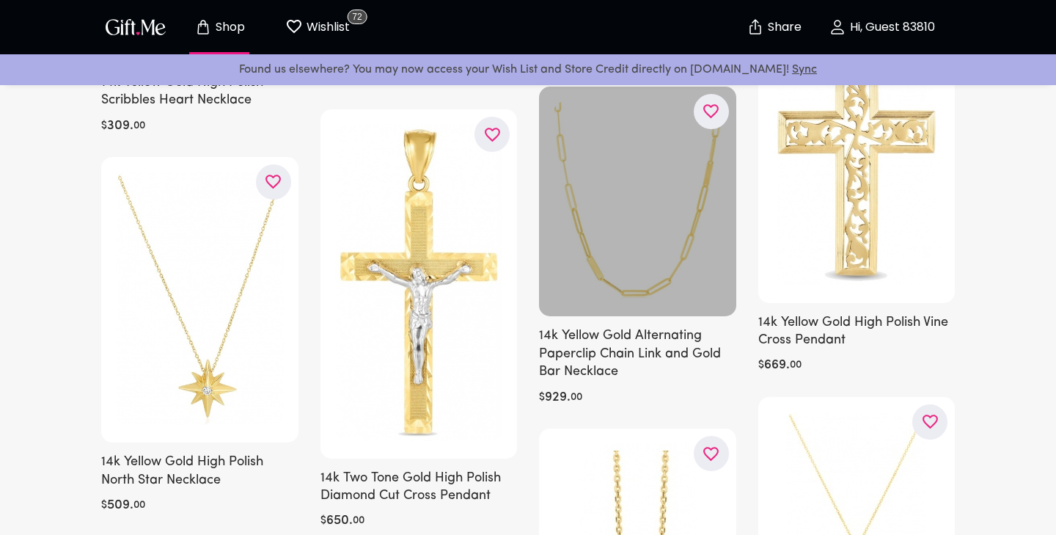
click at [624, 269] on div at bounding box center [637, 202] width 197 height 230
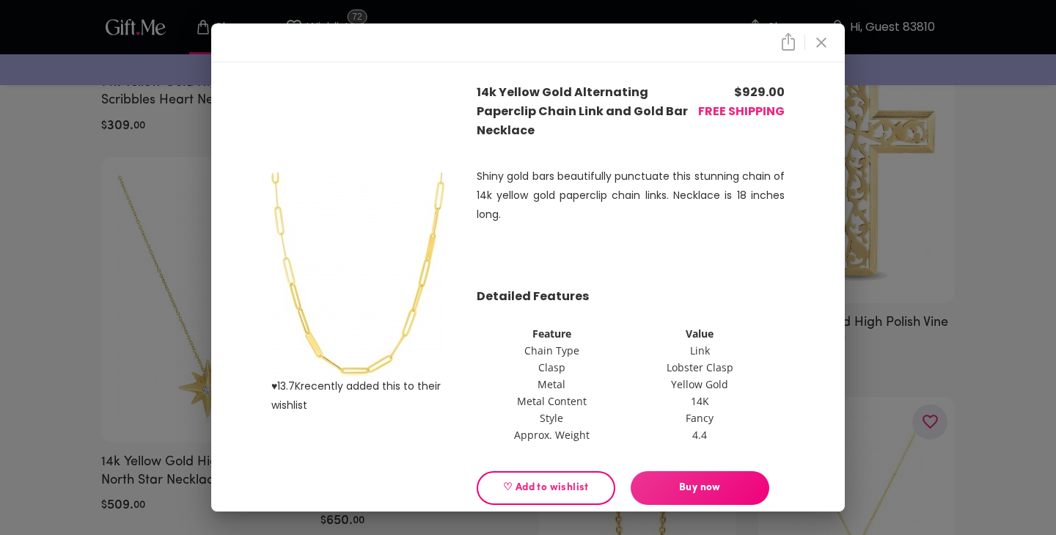
click at [825, 40] on icon "close" at bounding box center [822, 42] width 10 height 10
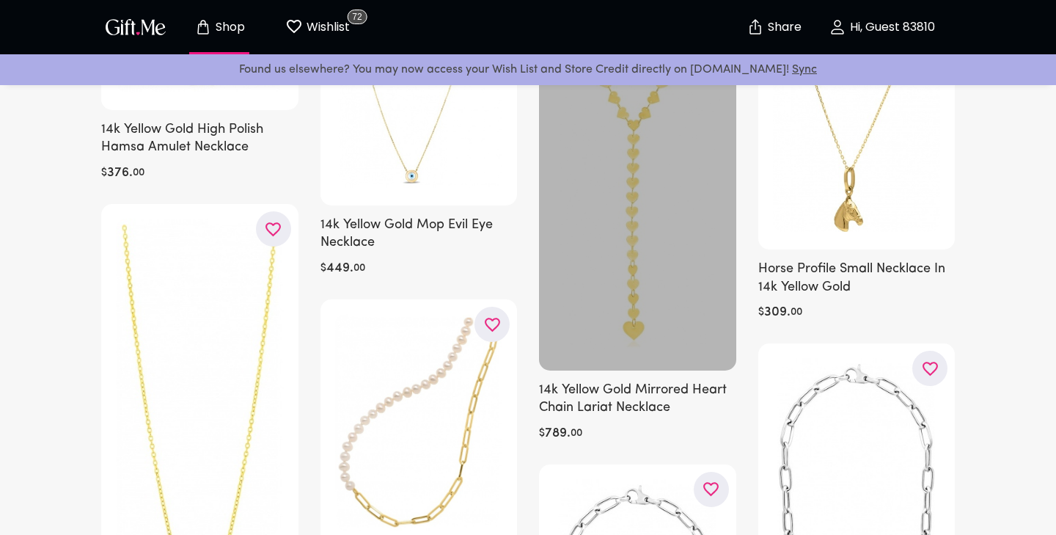
scroll to position [6427, 0]
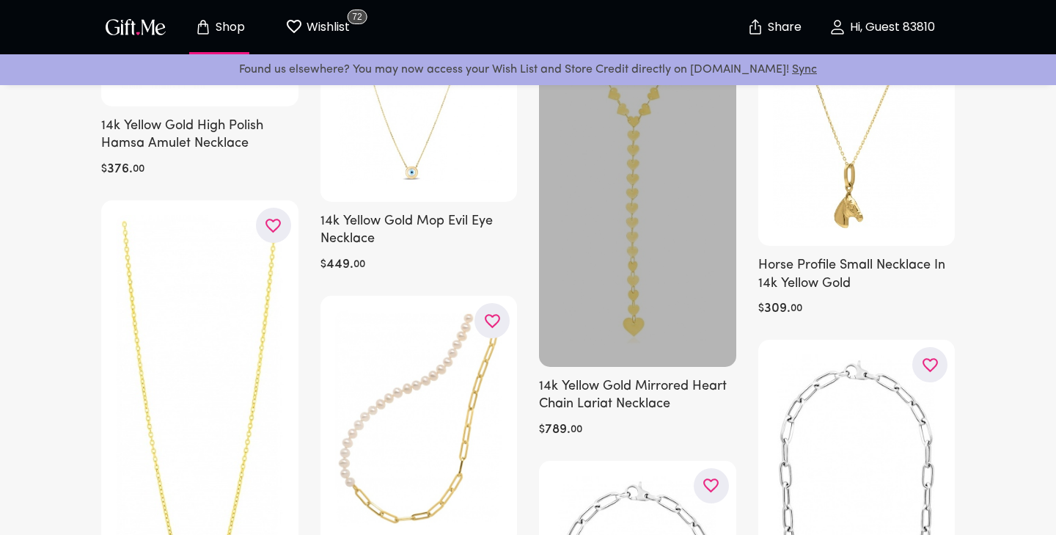
click at [632, 208] on div at bounding box center [637, 166] width 197 height 401
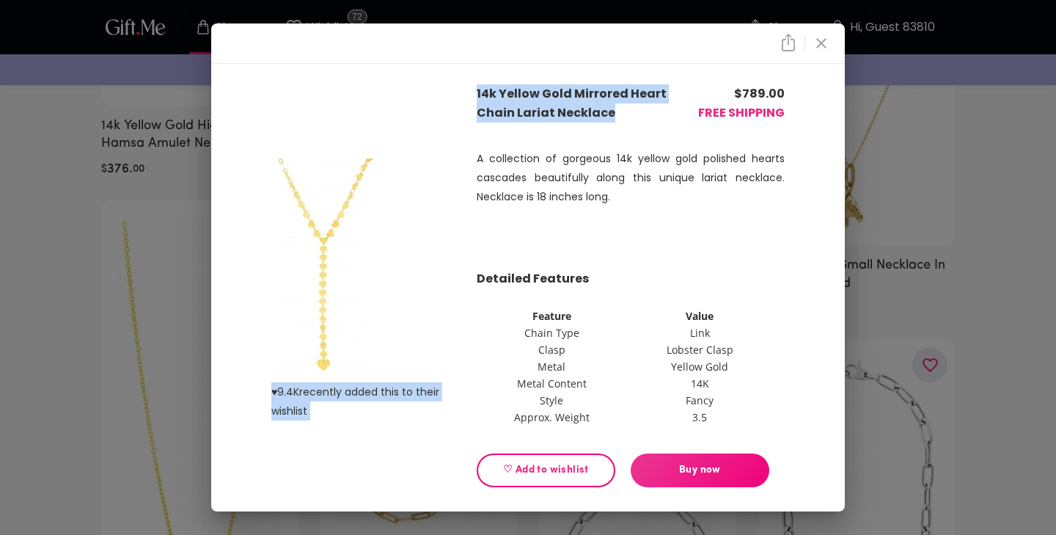
drag, startPoint x: 611, startPoint y: 114, endPoint x: 473, endPoint y: 86, distance: 140.9
click at [473, 87] on div "♥ 9.4K recently added this to their wishlist 14k Yellow Gold Mirrored Heart Cha…" at bounding box center [528, 286] width 587 height 432
copy div "♥ 9.4K recently added this to their wishlist 14k Yellow Gold Mirrored Heart Cha…"
click at [556, 465] on span "♡ Add to wishlist" at bounding box center [546, 470] width 114 height 16
click at [820, 43] on icon "close" at bounding box center [822, 43] width 10 height 10
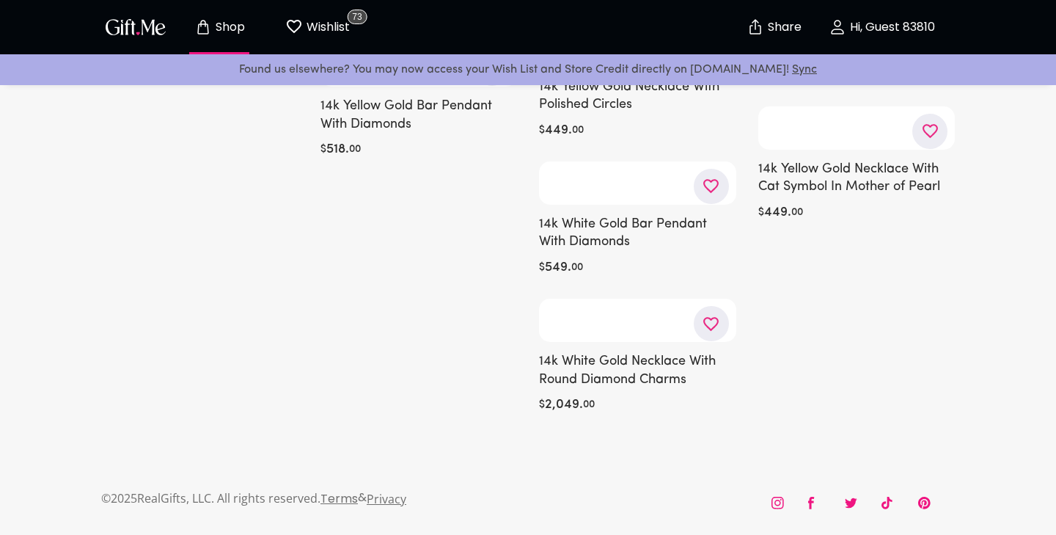
scroll to position [24403, 0]
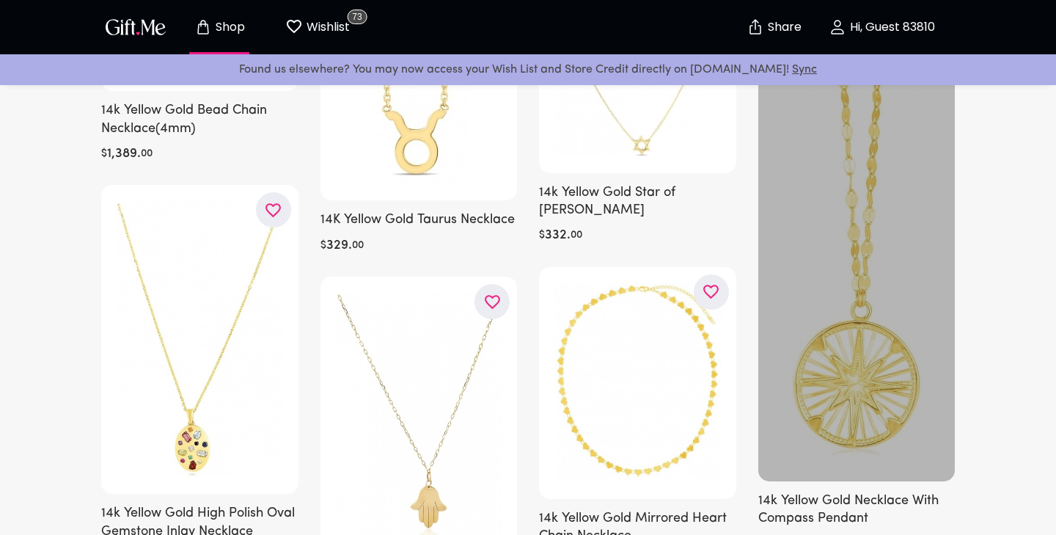
click at [876, 293] on div at bounding box center [857, 230] width 197 height 502
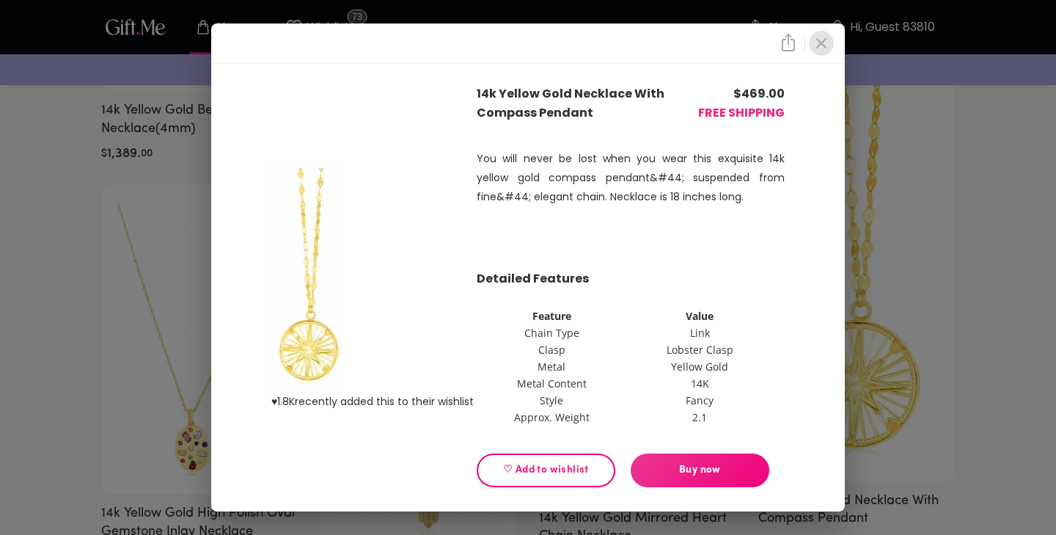
click at [819, 44] on icon "close" at bounding box center [822, 43] width 18 height 18
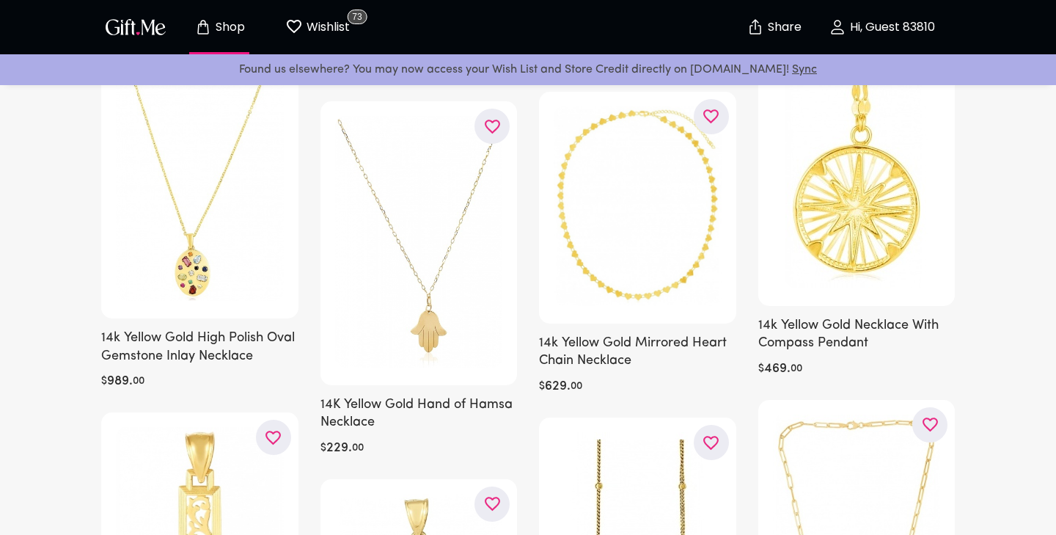
scroll to position [24582, 0]
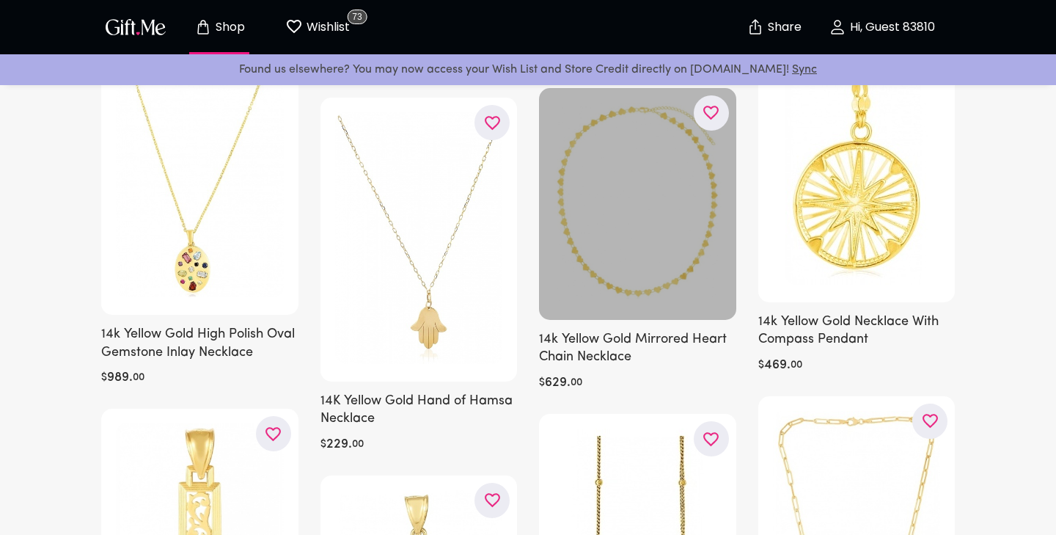
click at [649, 178] on div at bounding box center [637, 204] width 197 height 232
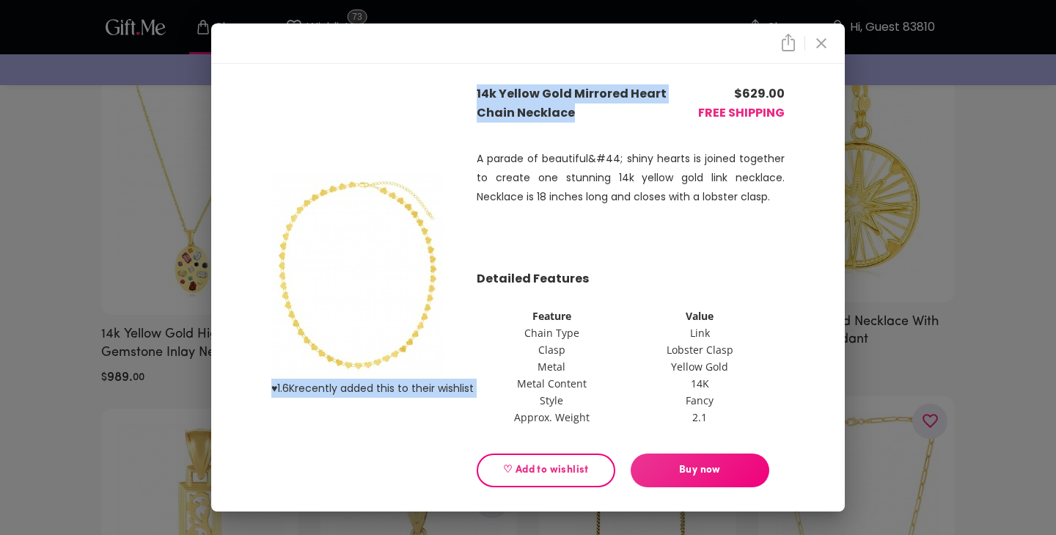
drag, startPoint x: 588, startPoint y: 115, endPoint x: 466, endPoint y: 86, distance: 125.3
click at [466, 86] on div "♥ 1.6K recently added this to their wishlist 14k Yellow Gold Mirrored Heart Cha…" at bounding box center [528, 286] width 587 height 432
copy div "♥ 1.6K recently added this to their wishlist 14k Yellow Gold Mirrored Heart Cha…"
click at [818, 34] on icon "close" at bounding box center [822, 43] width 18 height 18
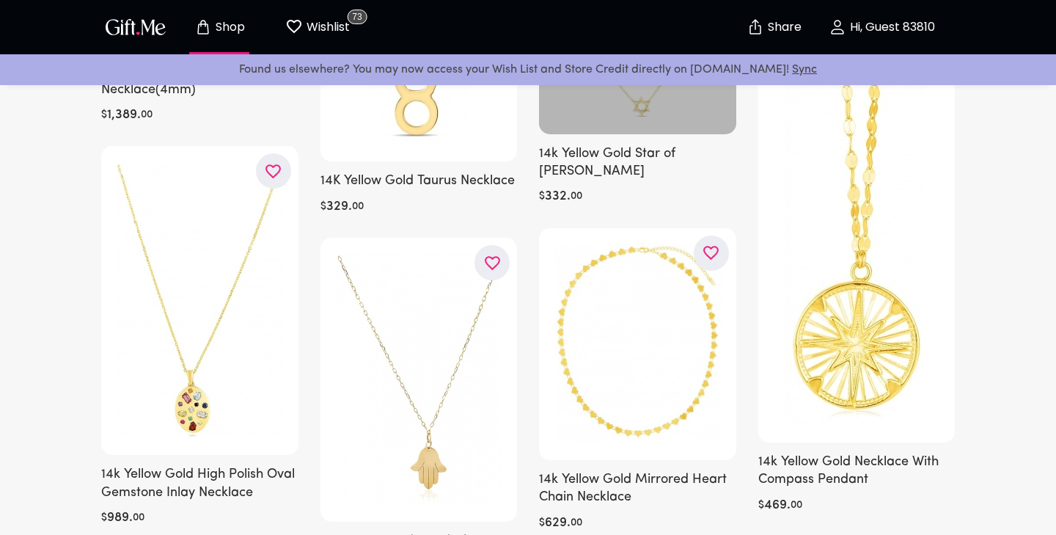
scroll to position [24447, 0]
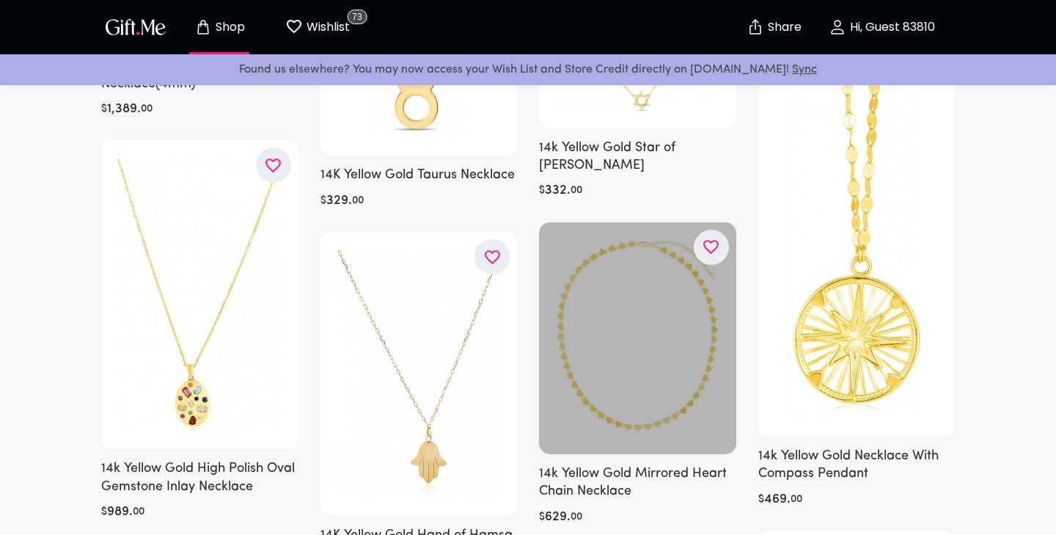
click at [654, 262] on div at bounding box center [637, 338] width 197 height 232
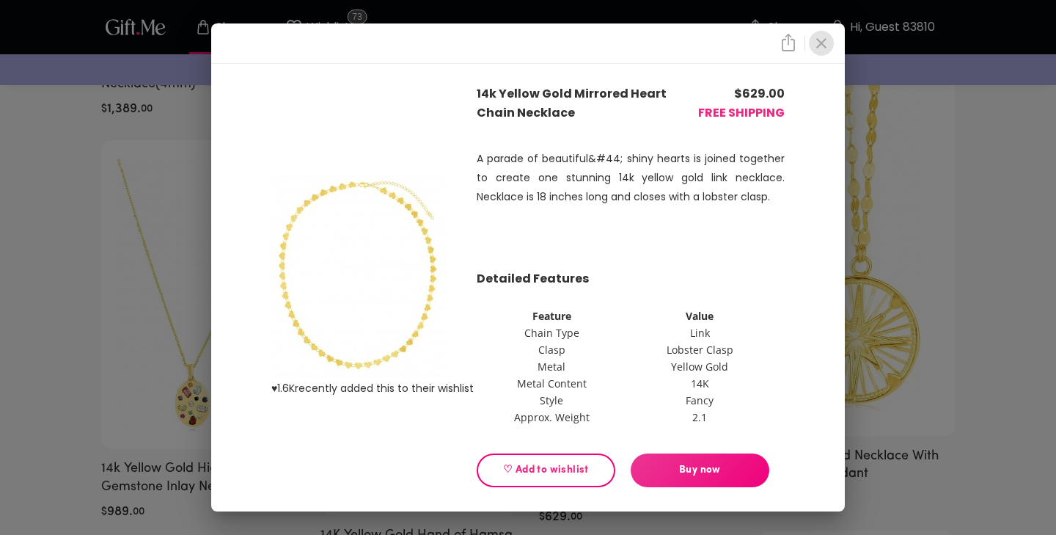
click at [819, 50] on icon "close" at bounding box center [822, 43] width 18 height 18
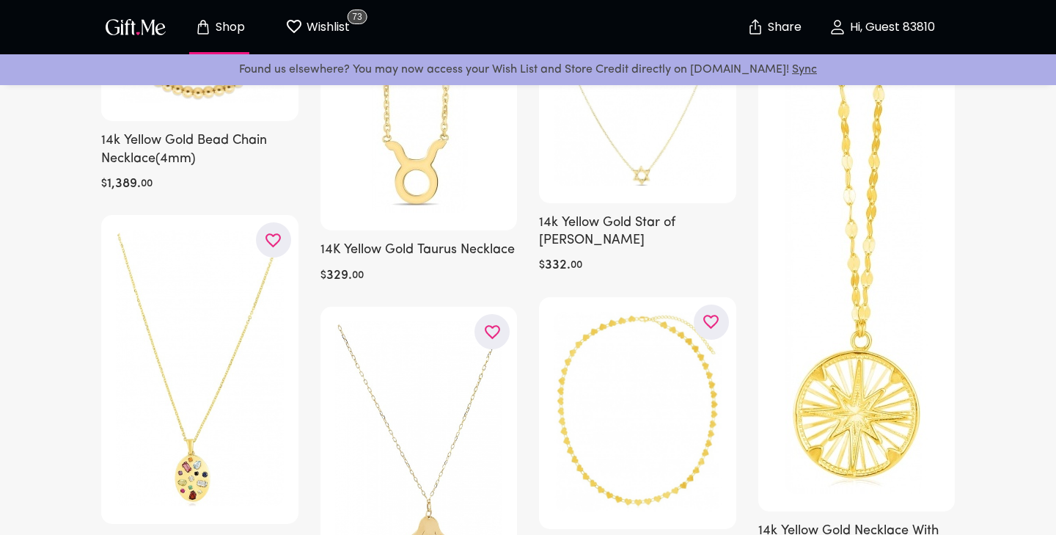
scroll to position [24373, 0]
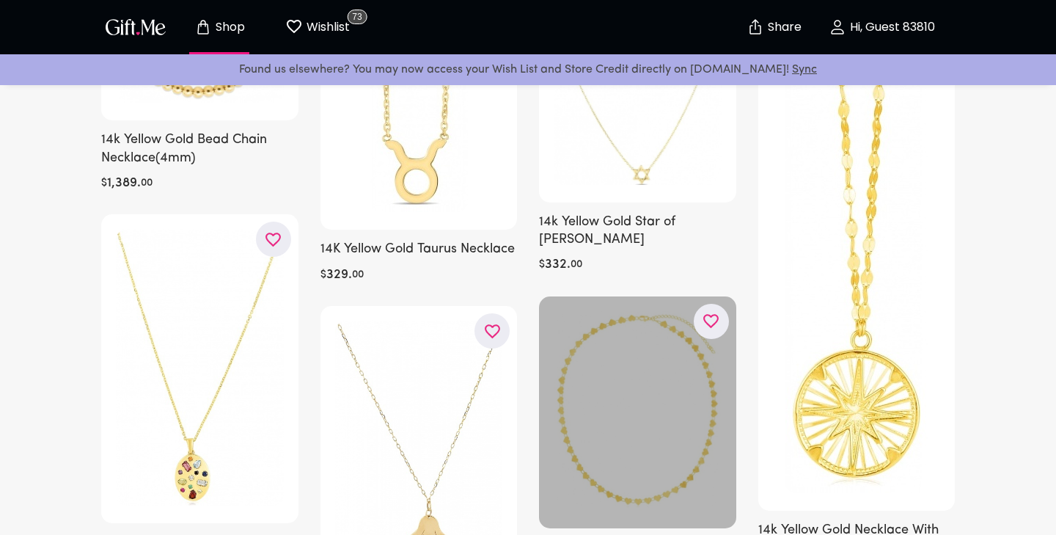
click at [0, 0] on icon "button" at bounding box center [0, 0] width 0 height 0
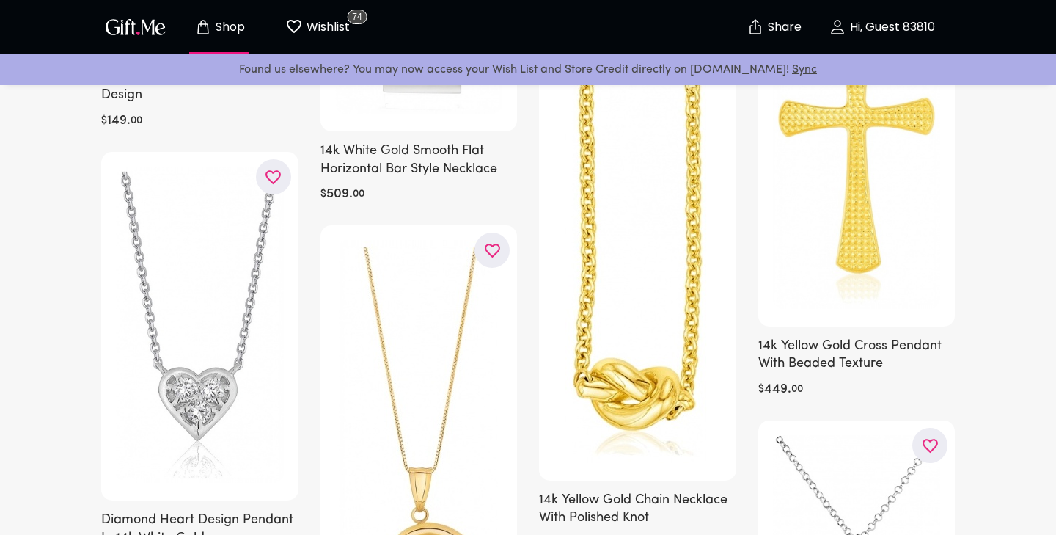
scroll to position [35451, 0]
